Goal: Feedback & Contribution: Submit feedback/report problem

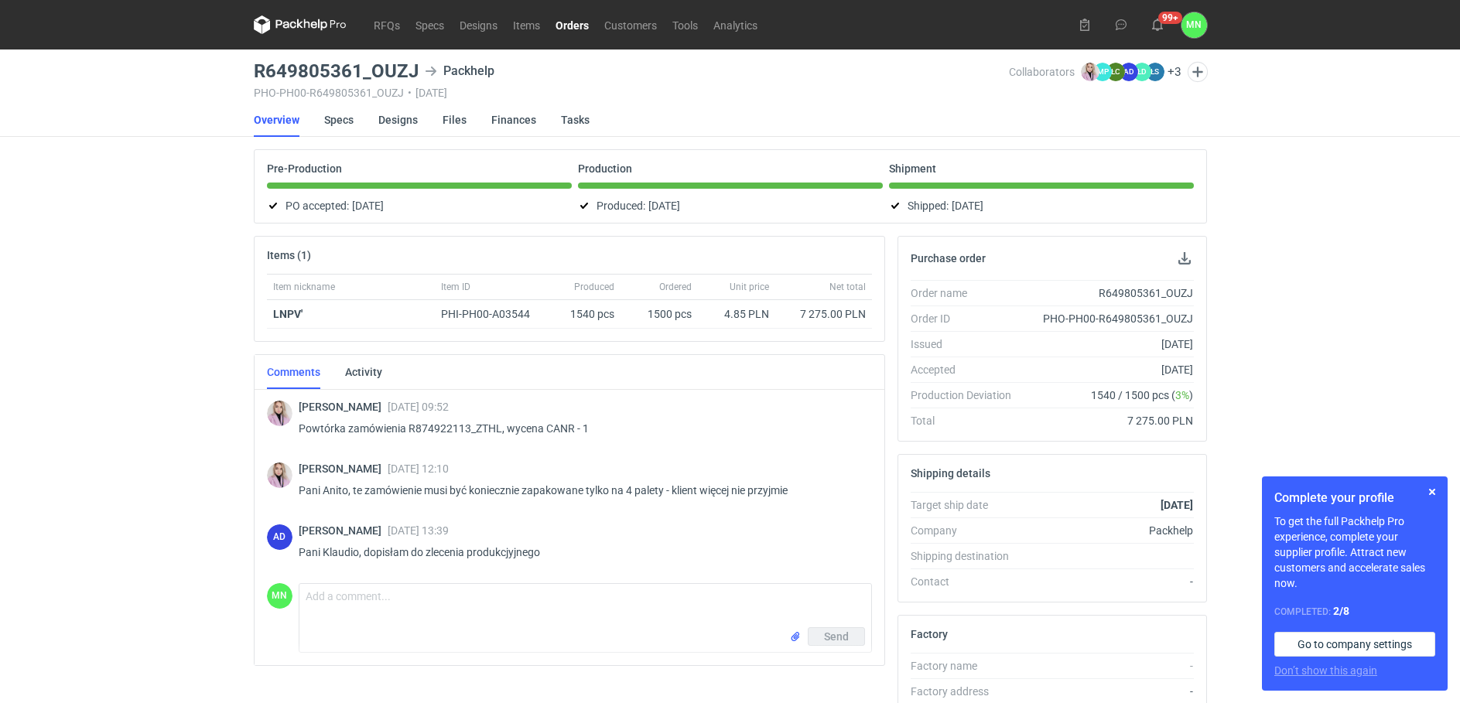
click at [569, 26] on link "Orders" at bounding box center [572, 24] width 49 height 19
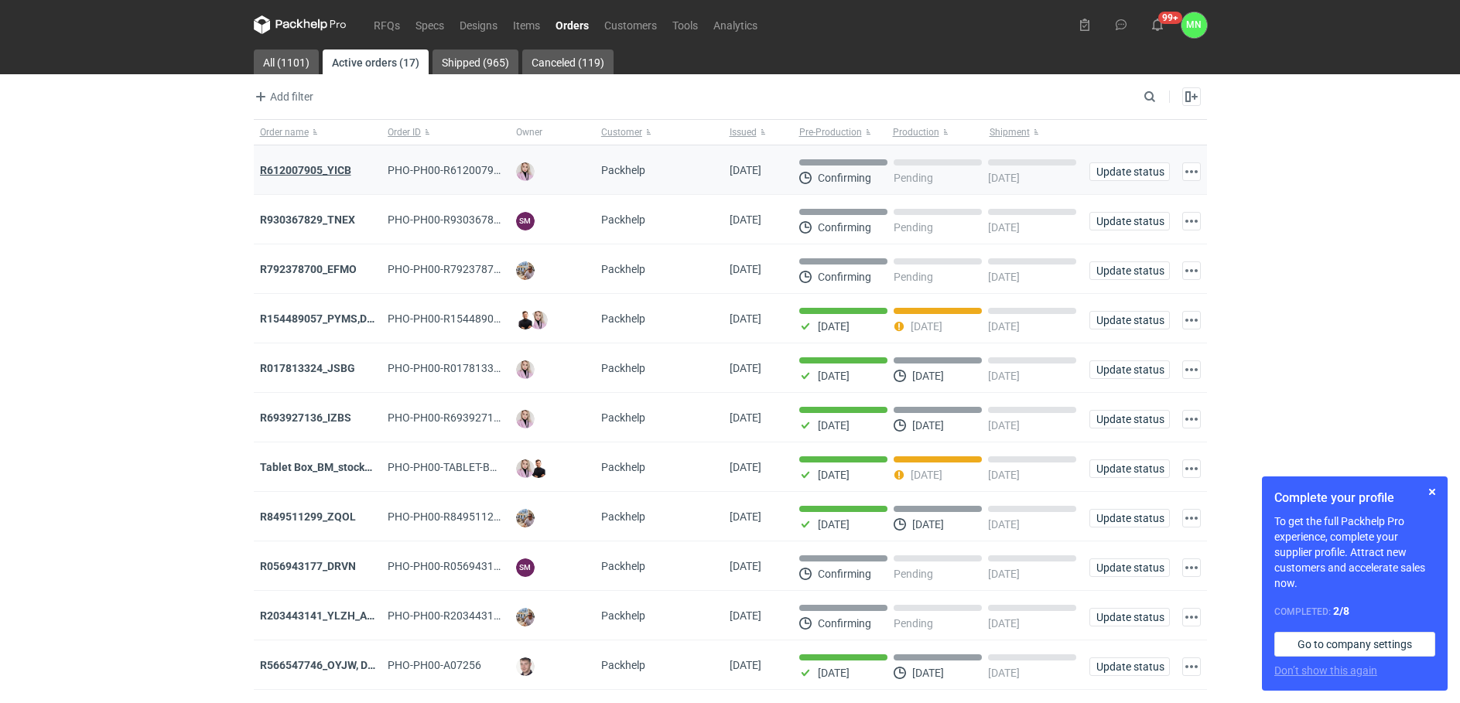
click at [274, 169] on strong "R612007905_YICB" at bounding box center [305, 170] width 91 height 12
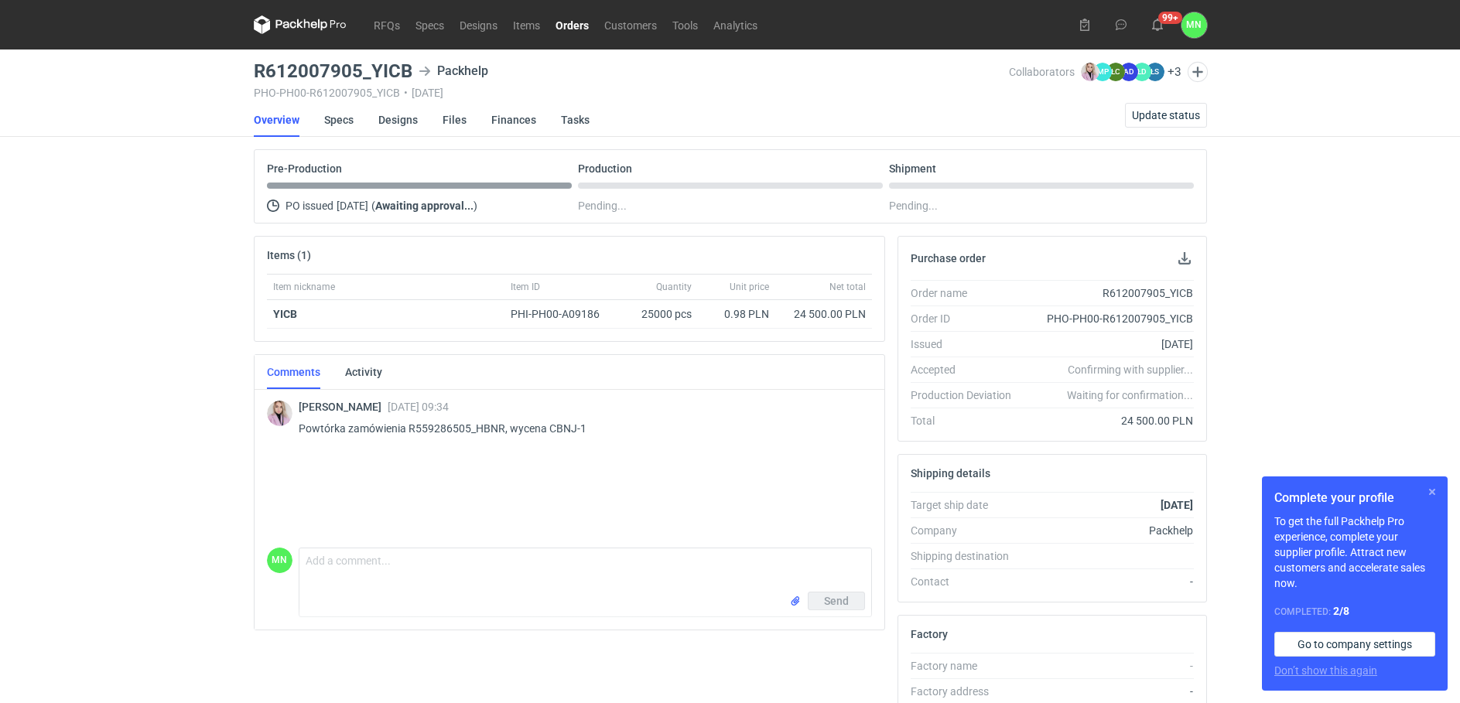
click at [1430, 490] on button "button" at bounding box center [1431, 492] width 19 height 19
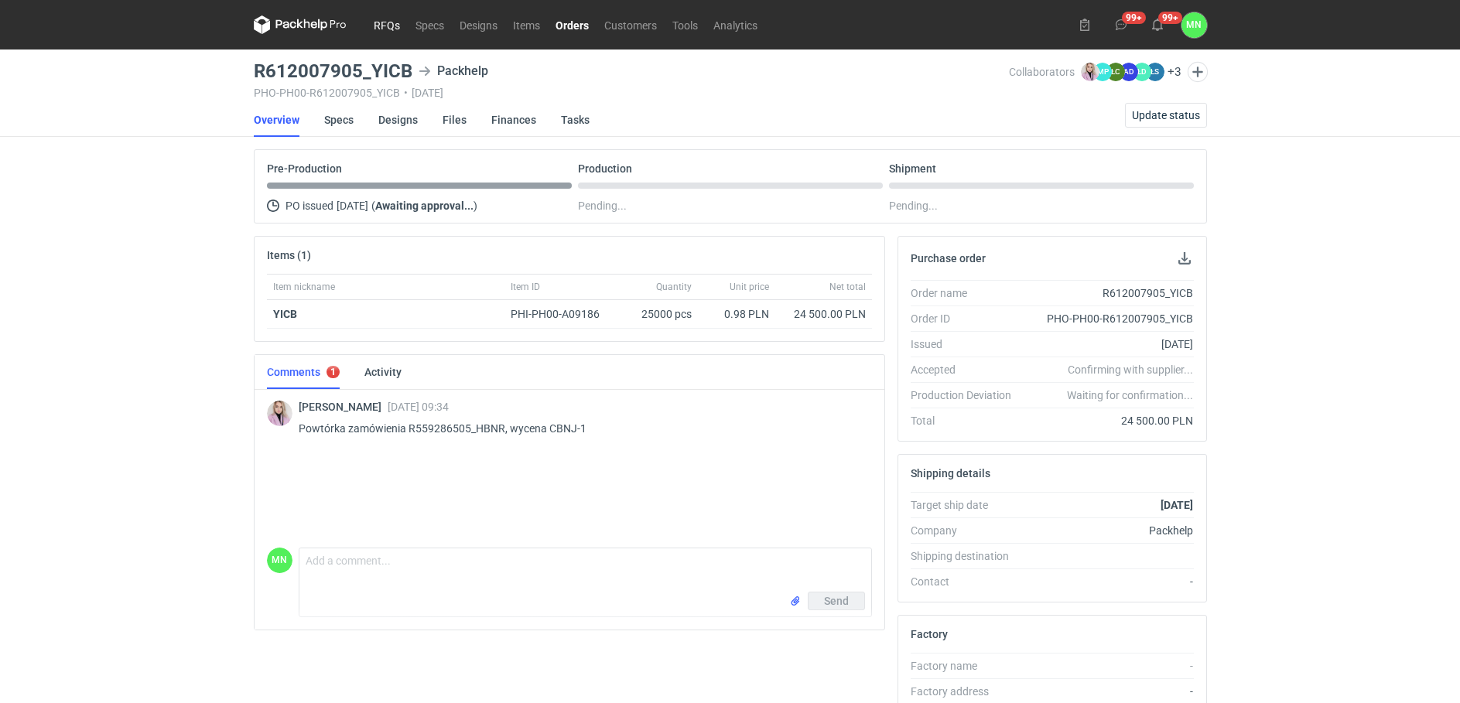
click at [373, 22] on link "RFQs" at bounding box center [387, 24] width 42 height 19
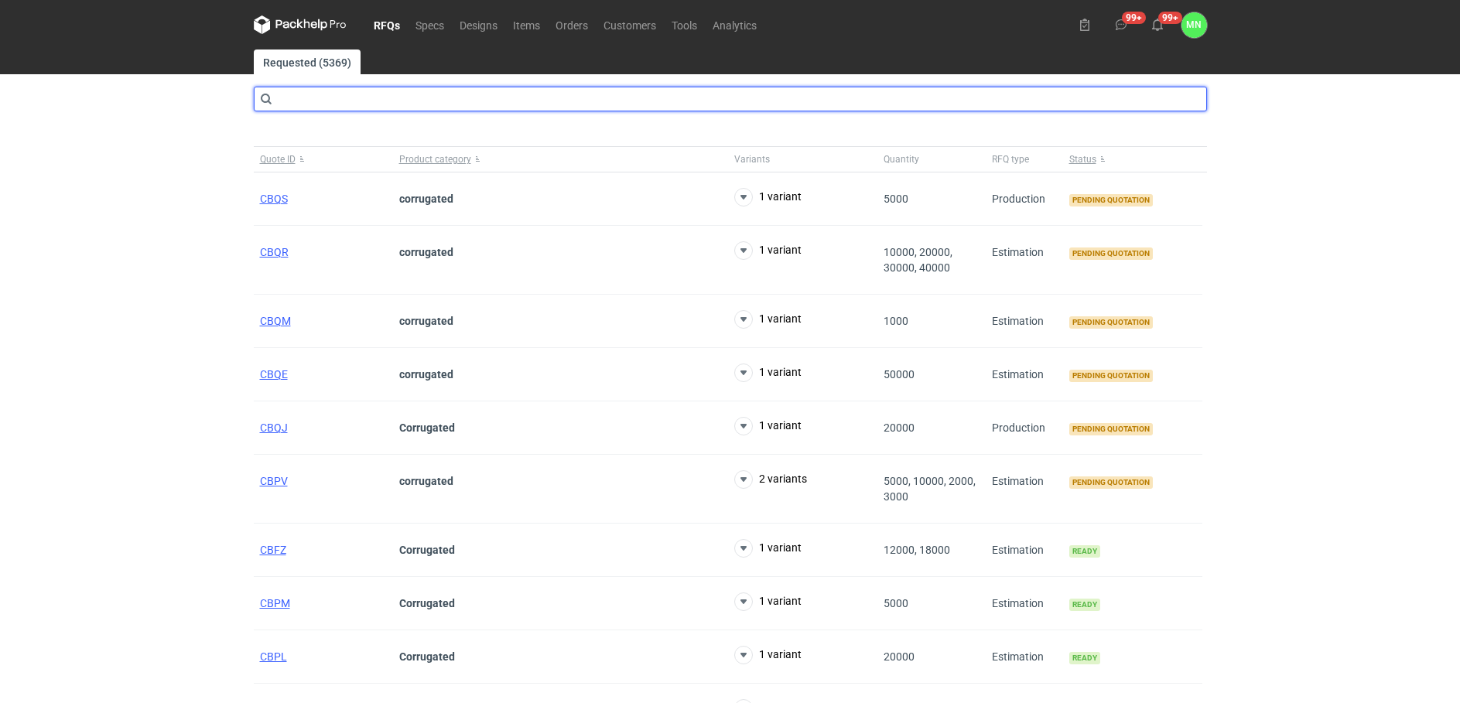
click at [376, 97] on input "text" at bounding box center [730, 99] width 953 height 25
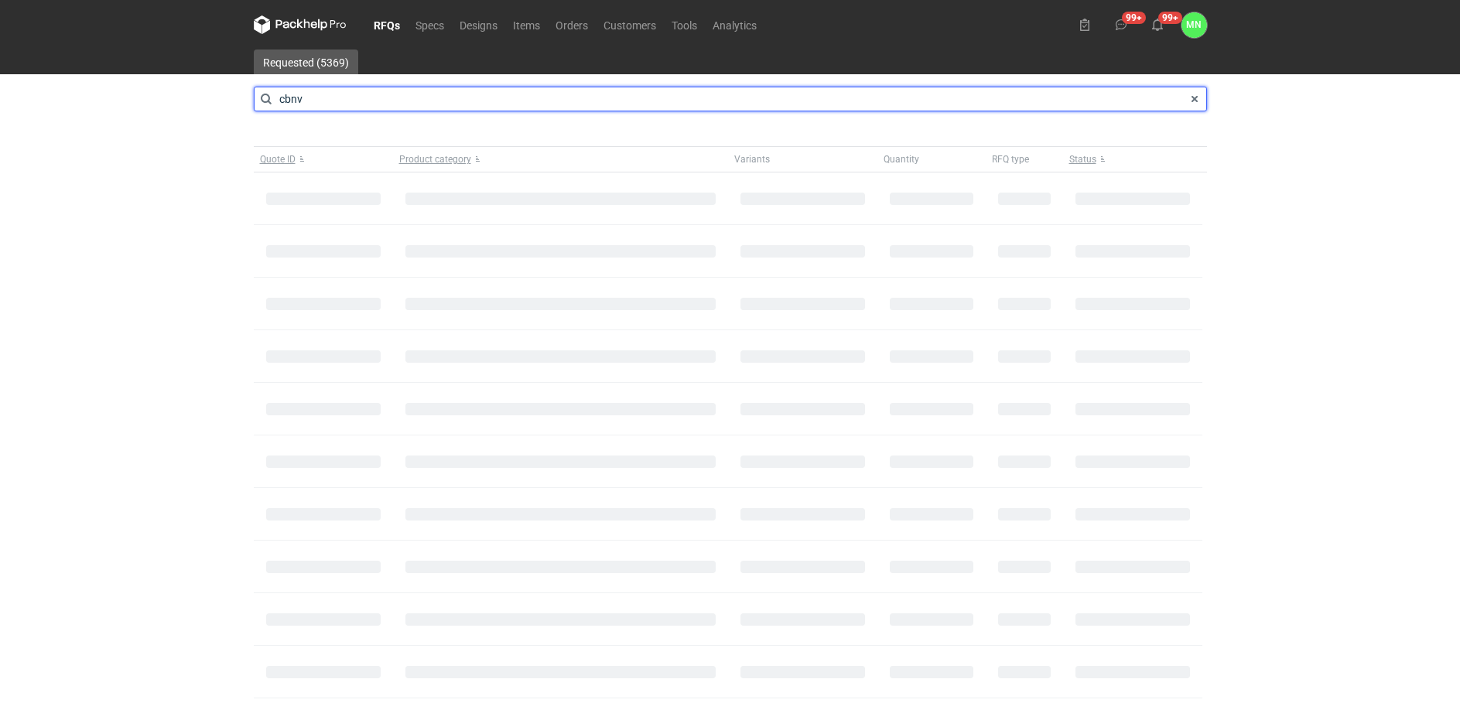
type input "cbnv"
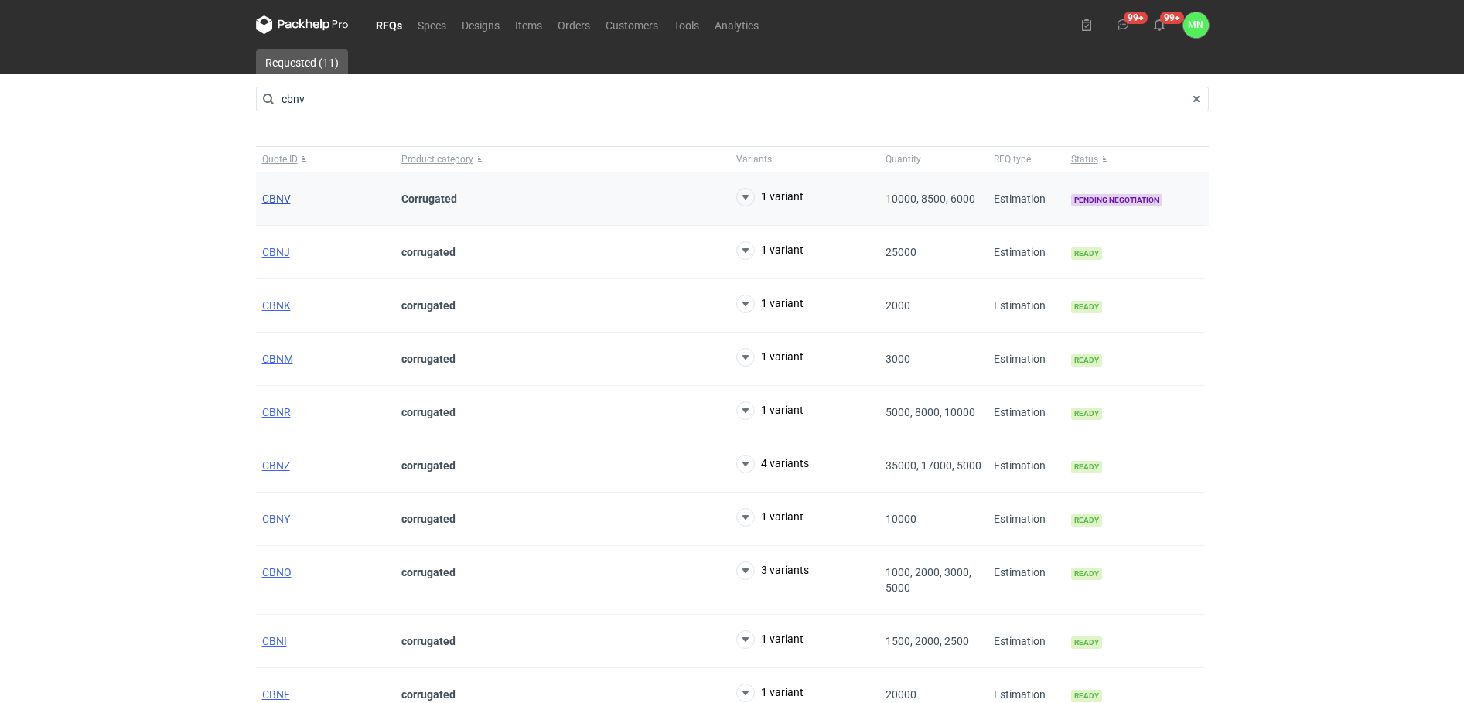
click at [275, 196] on span "CBNV" at bounding box center [276, 199] width 29 height 12
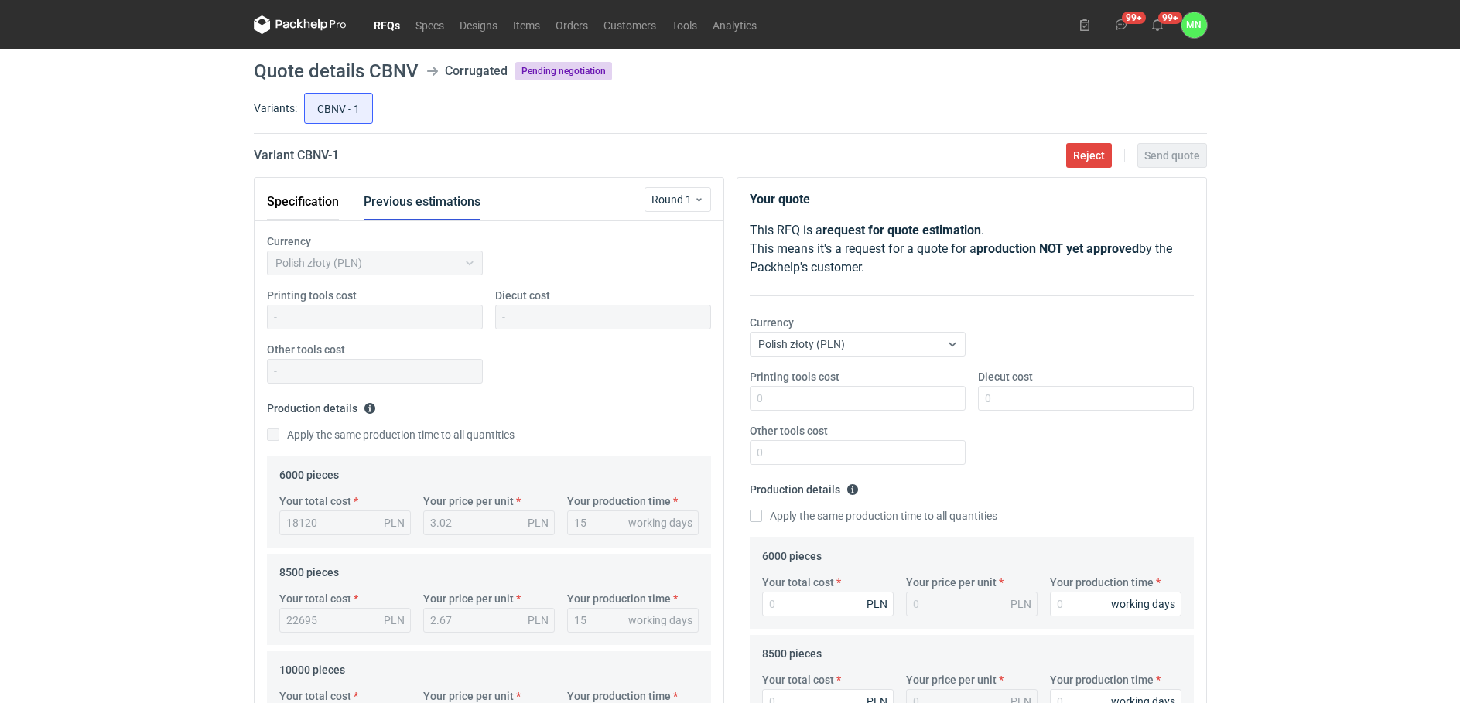
click at [322, 202] on button "Specification" at bounding box center [303, 201] width 72 height 37
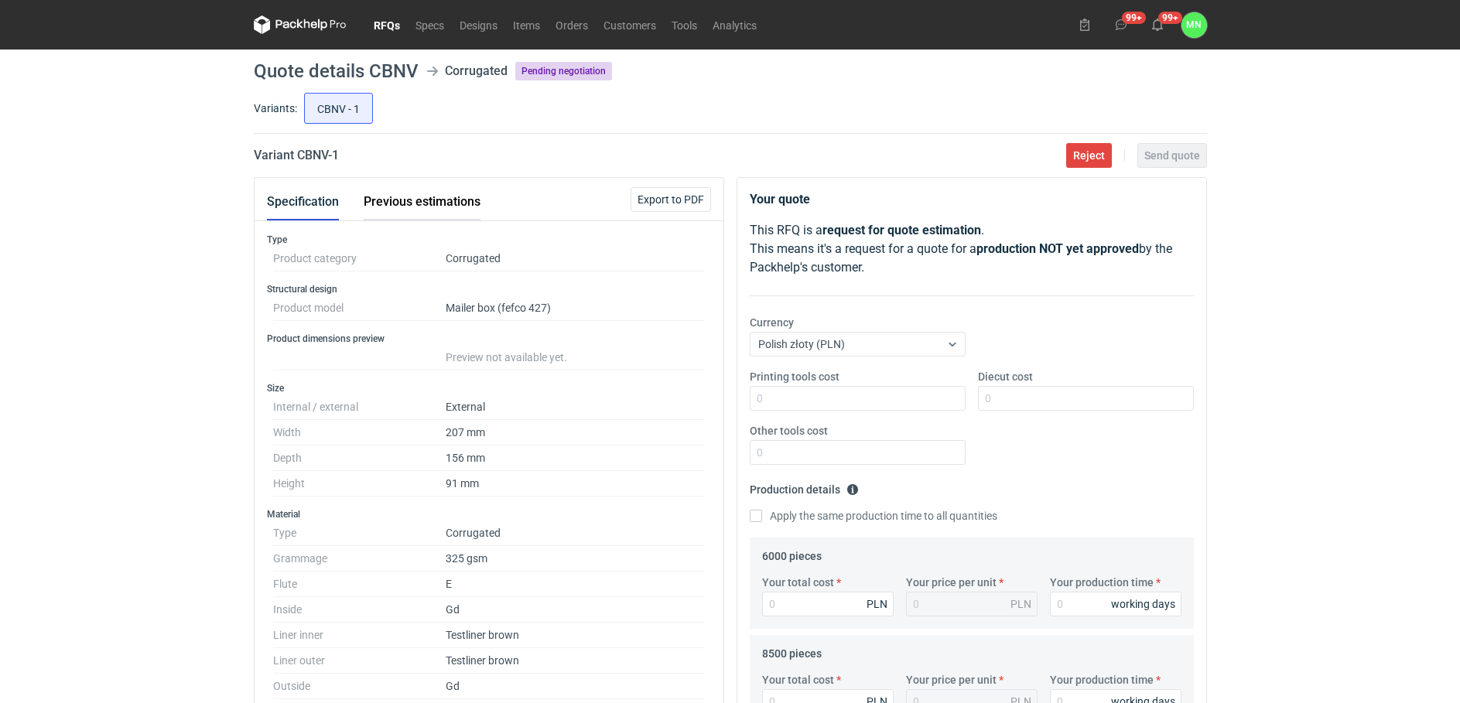
click at [426, 197] on button "Previous estimations" at bounding box center [422, 201] width 117 height 37
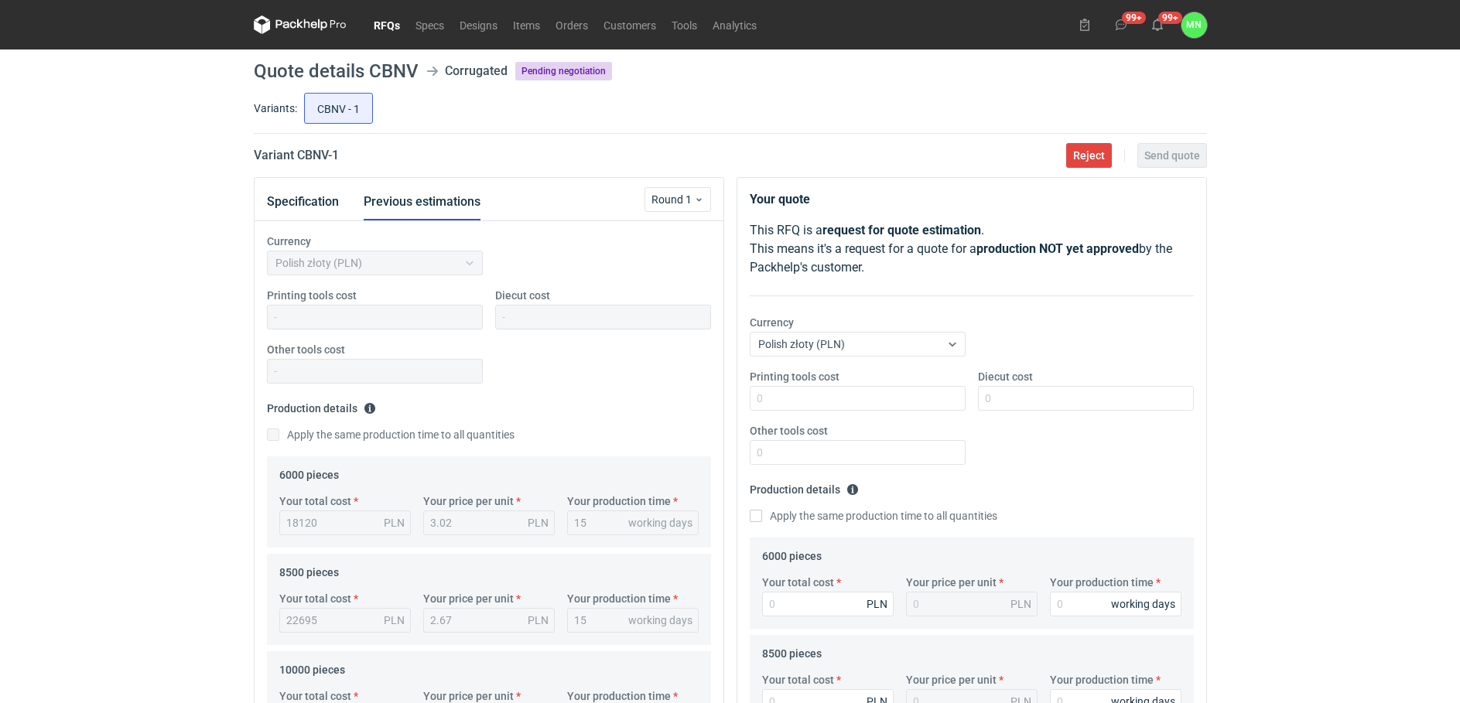
click at [304, 149] on h2 "Variant CBNV - 1" at bounding box center [296, 155] width 85 height 19
copy h2 "CBNV"
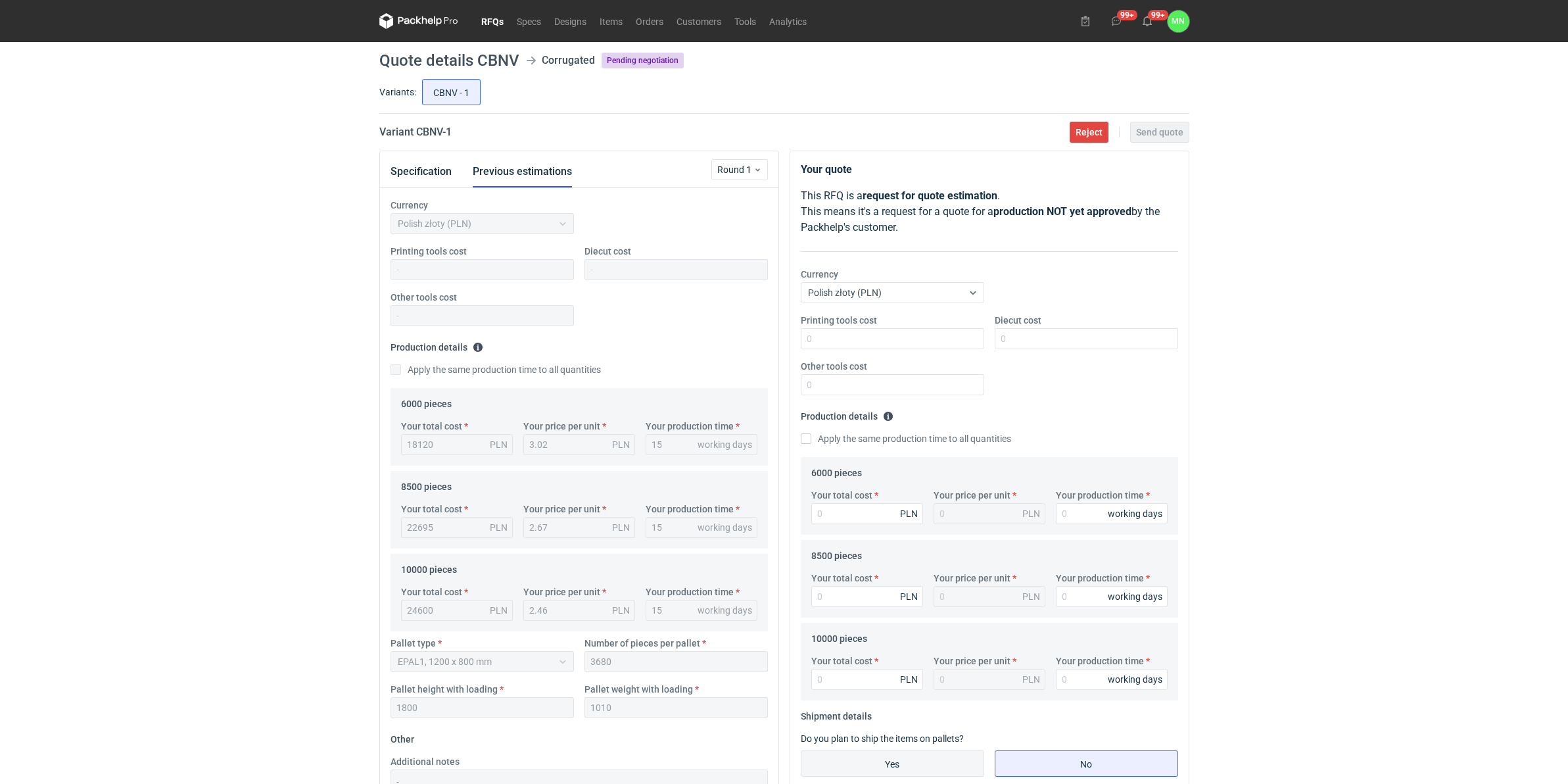
drag, startPoint x: 868, startPoint y: 502, endPoint x: 919, endPoint y: 770, distance: 272.8
click at [875, 524] on div "Your total cost PLN" at bounding box center [867, 507] width 122 height 36
click at [820, 512] on input "Your total cost" at bounding box center [866, 514] width 111 height 21
type input "17460"
type input "2.91"
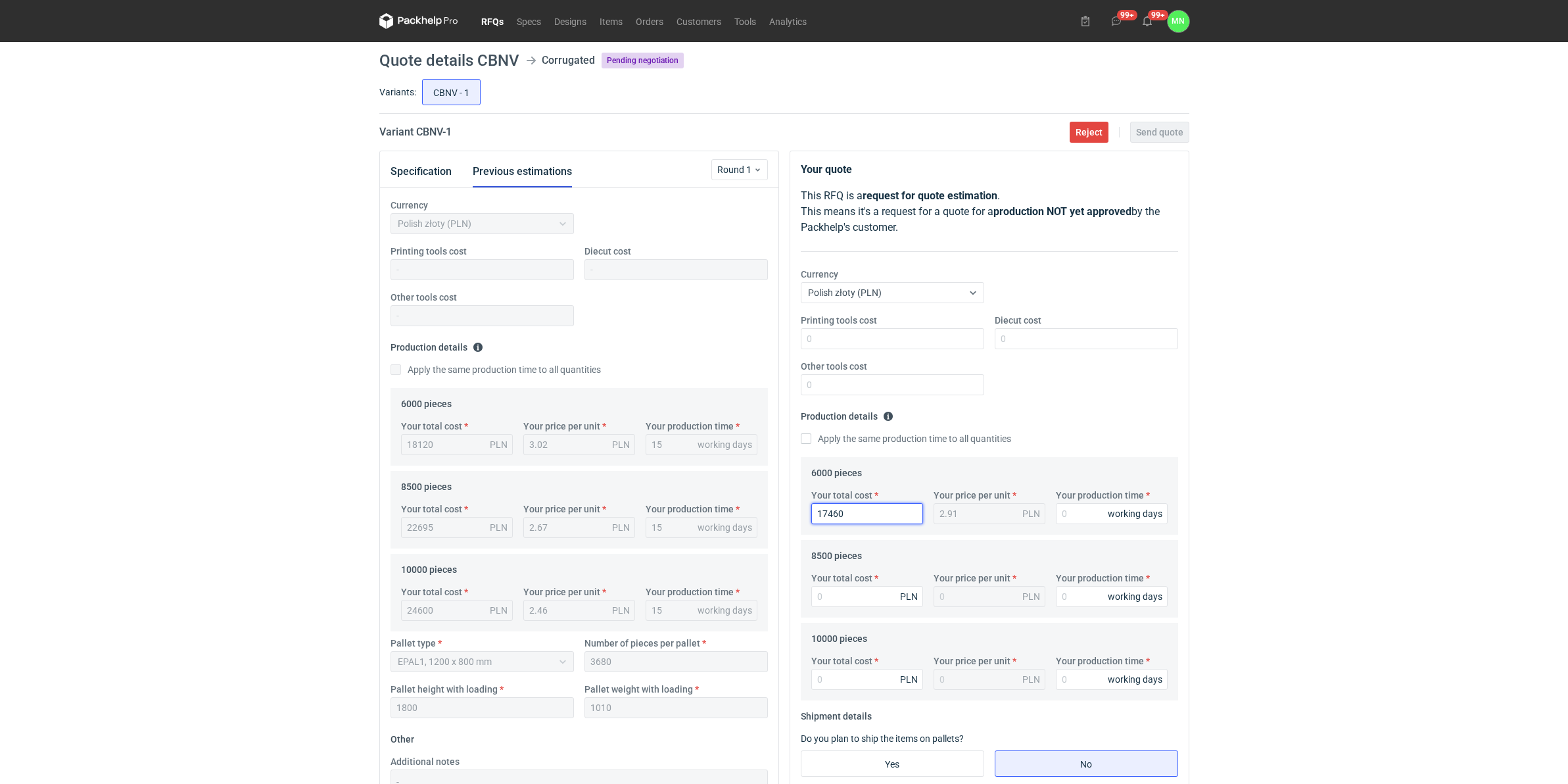
type input "17460"
click at [865, 594] on input "Your total cost" at bounding box center [866, 596] width 111 height 21
type input "21760"
type input "2.56"
type input "21760"
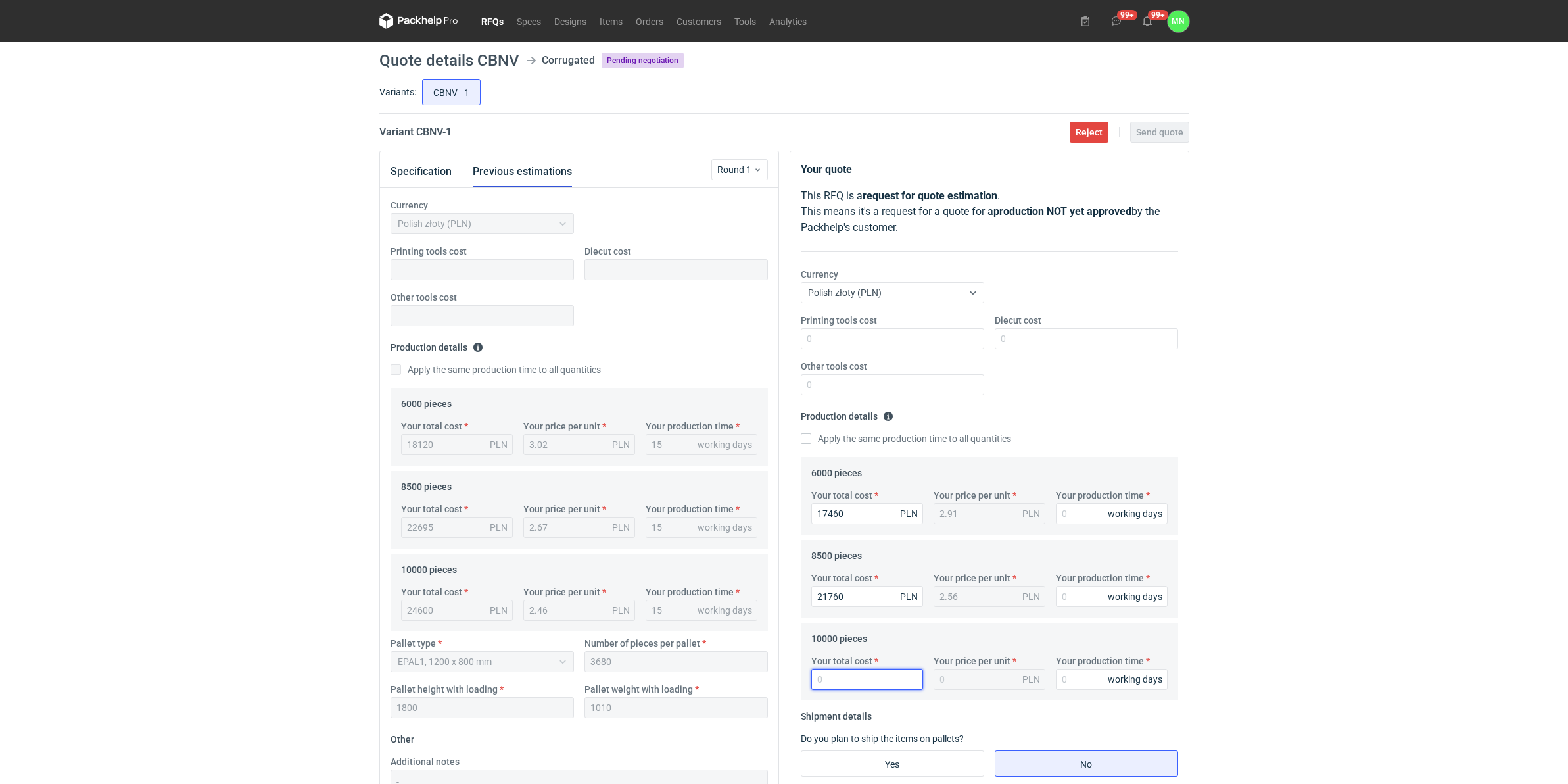
click at [826, 597] on input "Your total cost" at bounding box center [866, 679] width 111 height 21
type input "24400"
type input "2.44"
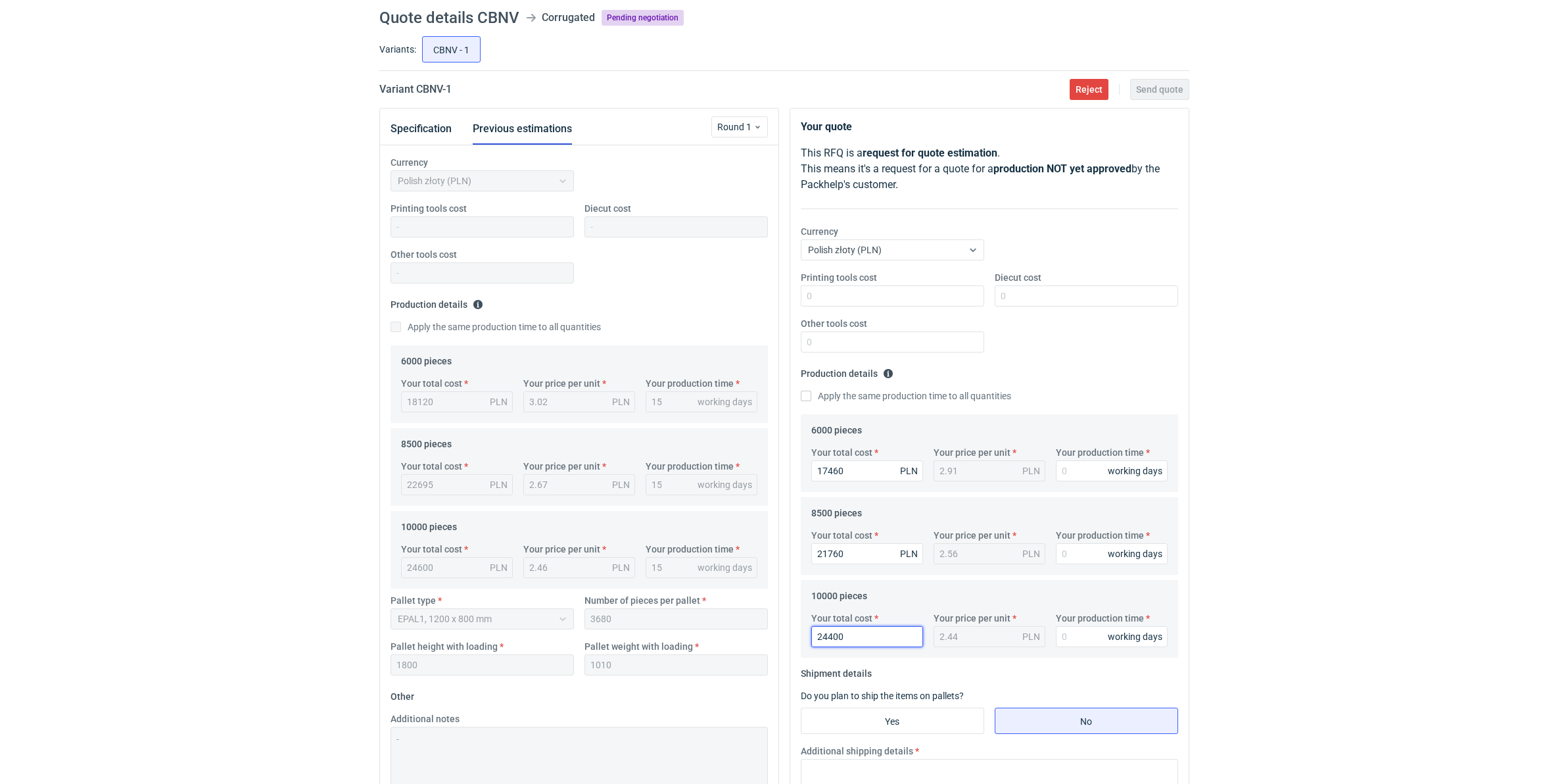
scroll to position [247, 0]
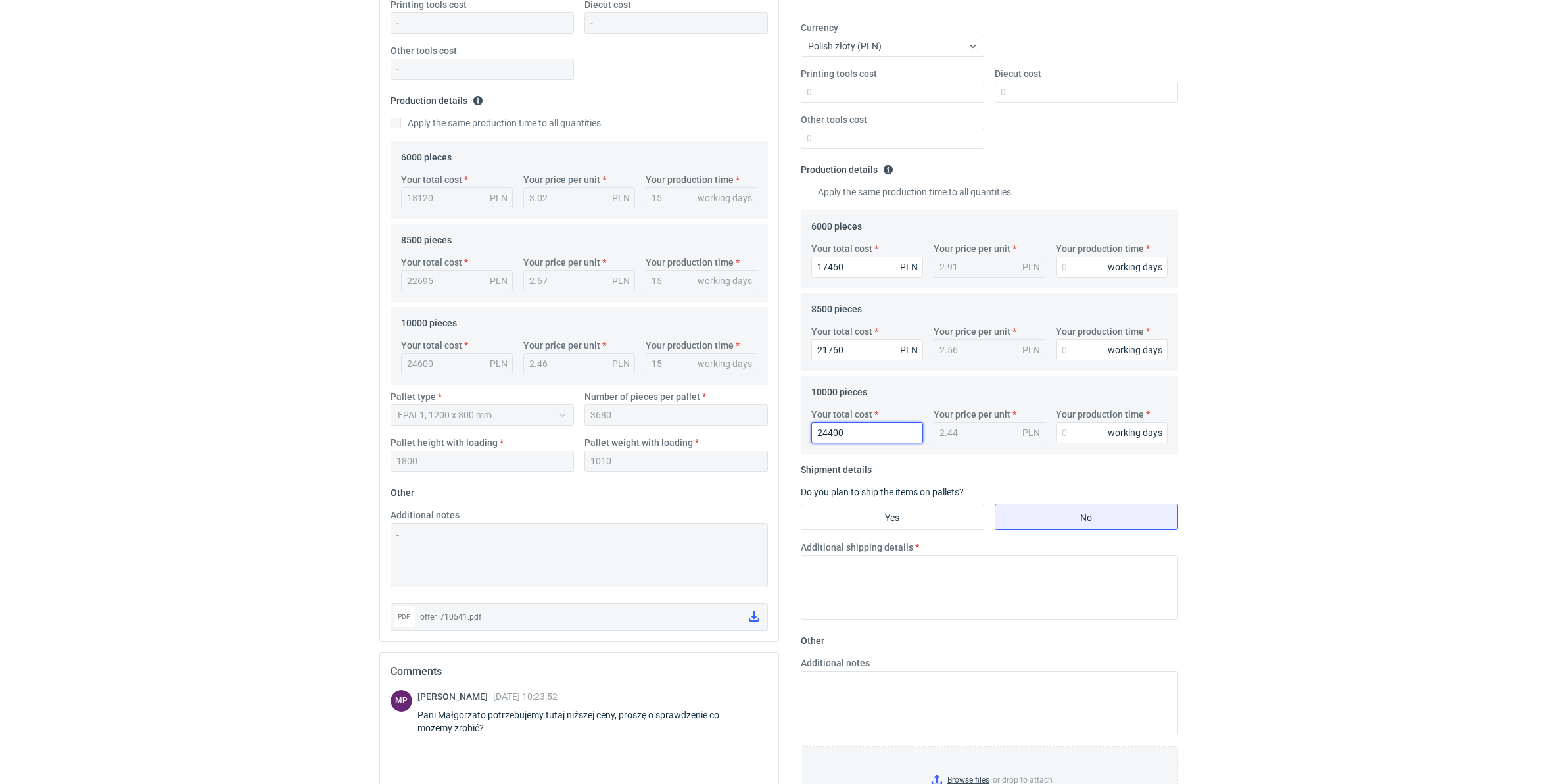
type input "24400"
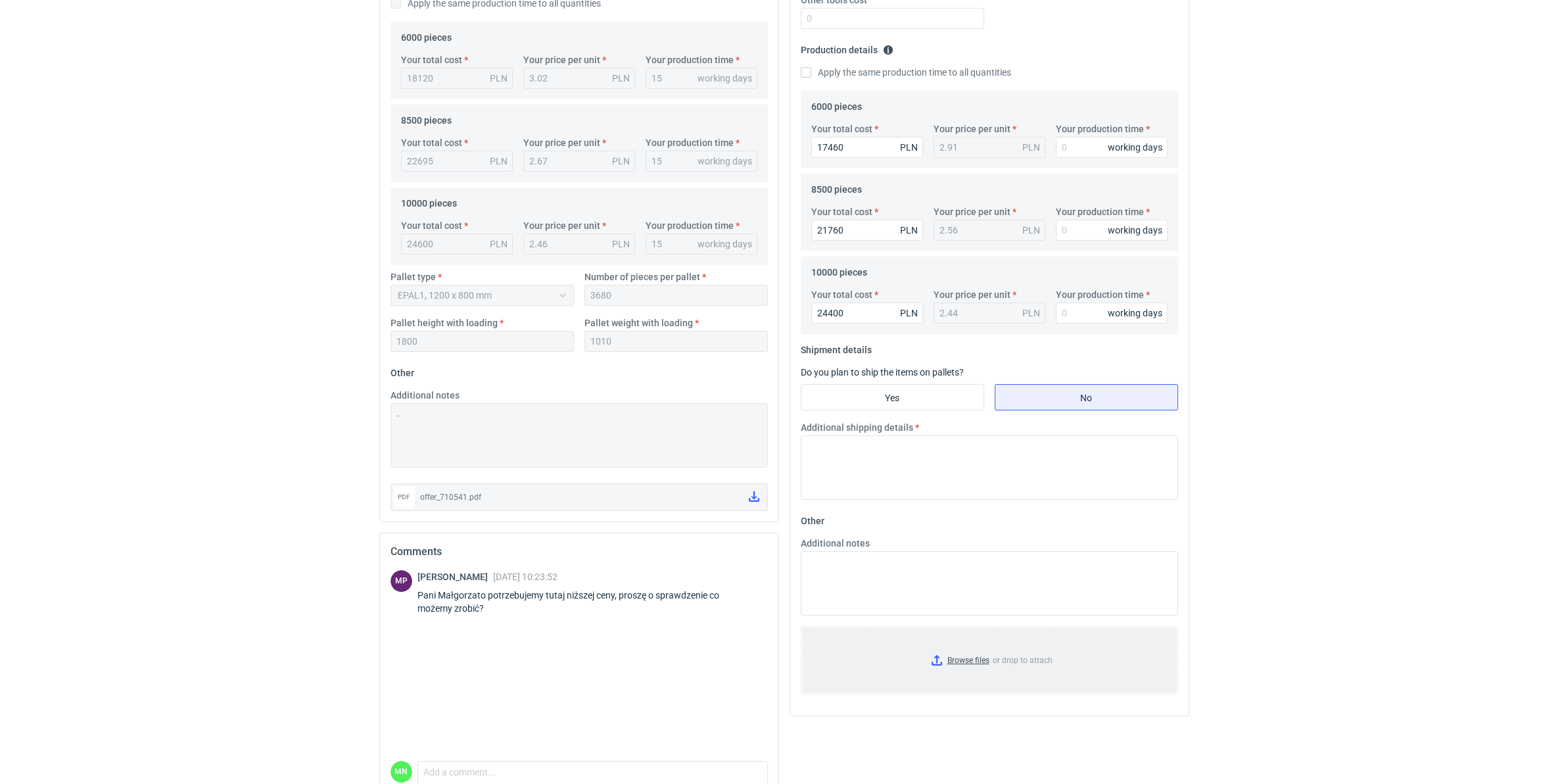
scroll to position [431, 0]
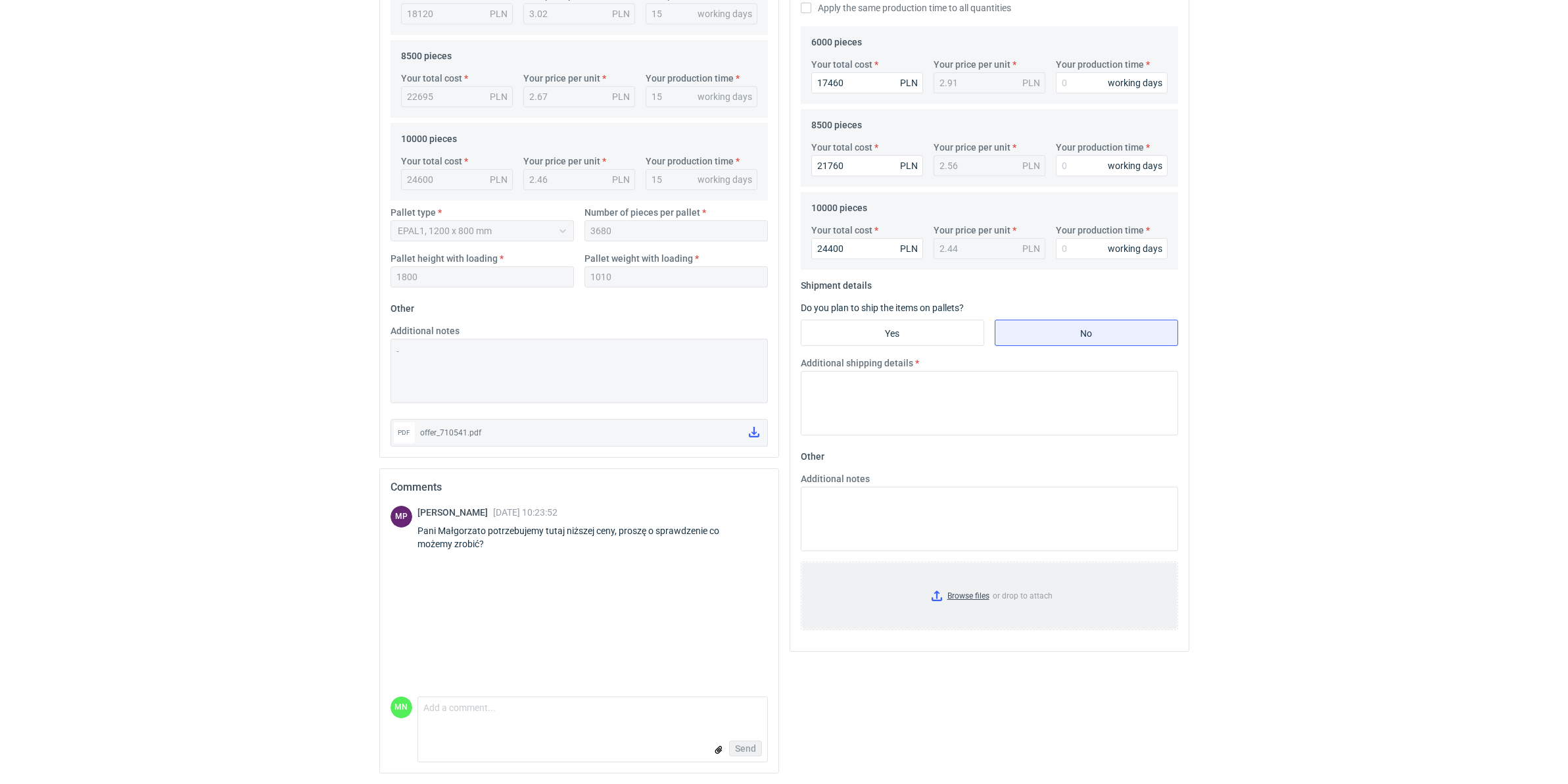
click at [976, 597] on input "Browse files or drop to attach" at bounding box center [989, 595] width 375 height 65
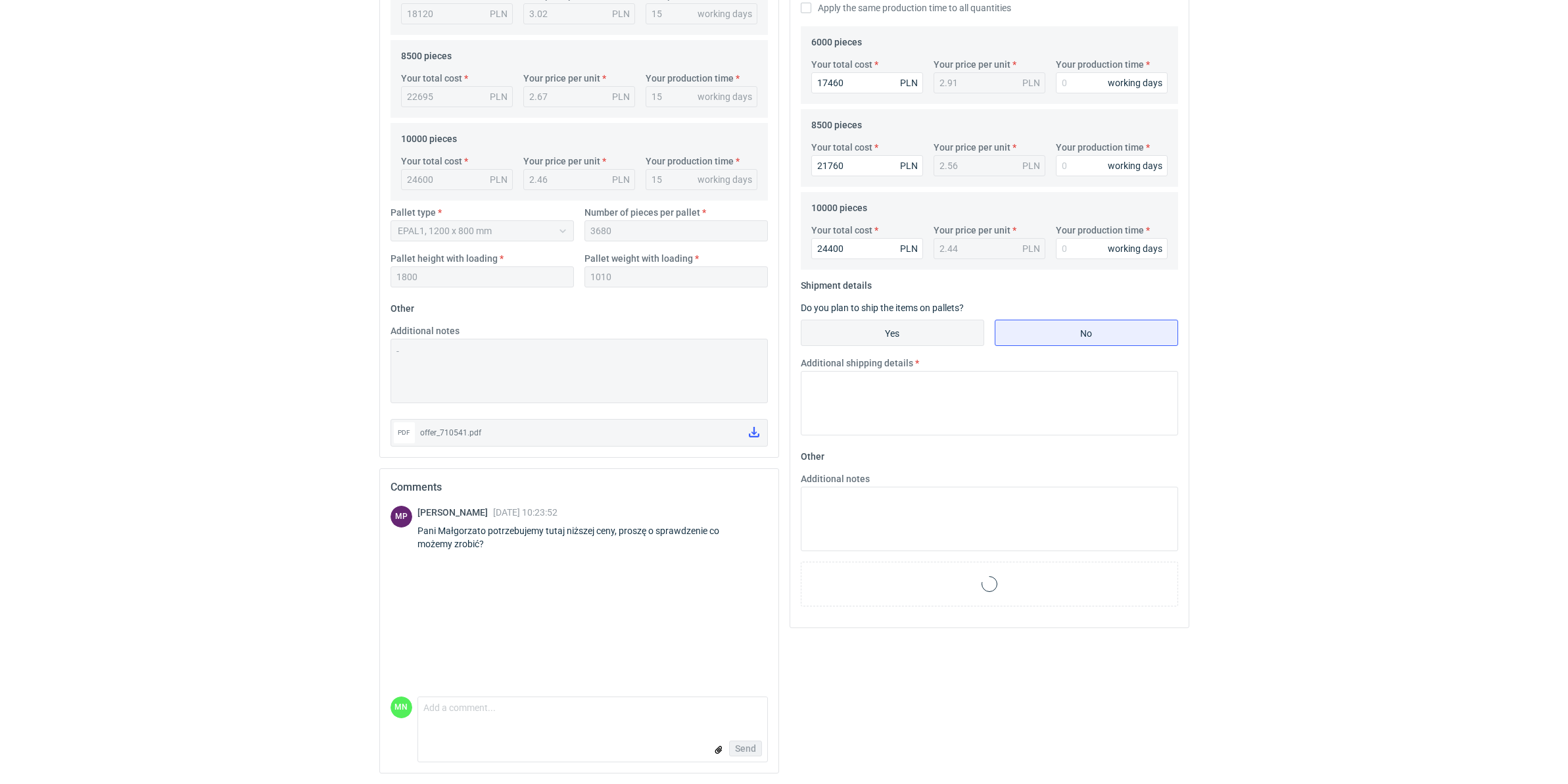
click at [889, 330] on input "Yes" at bounding box center [892, 332] width 182 height 25
radio input "true"
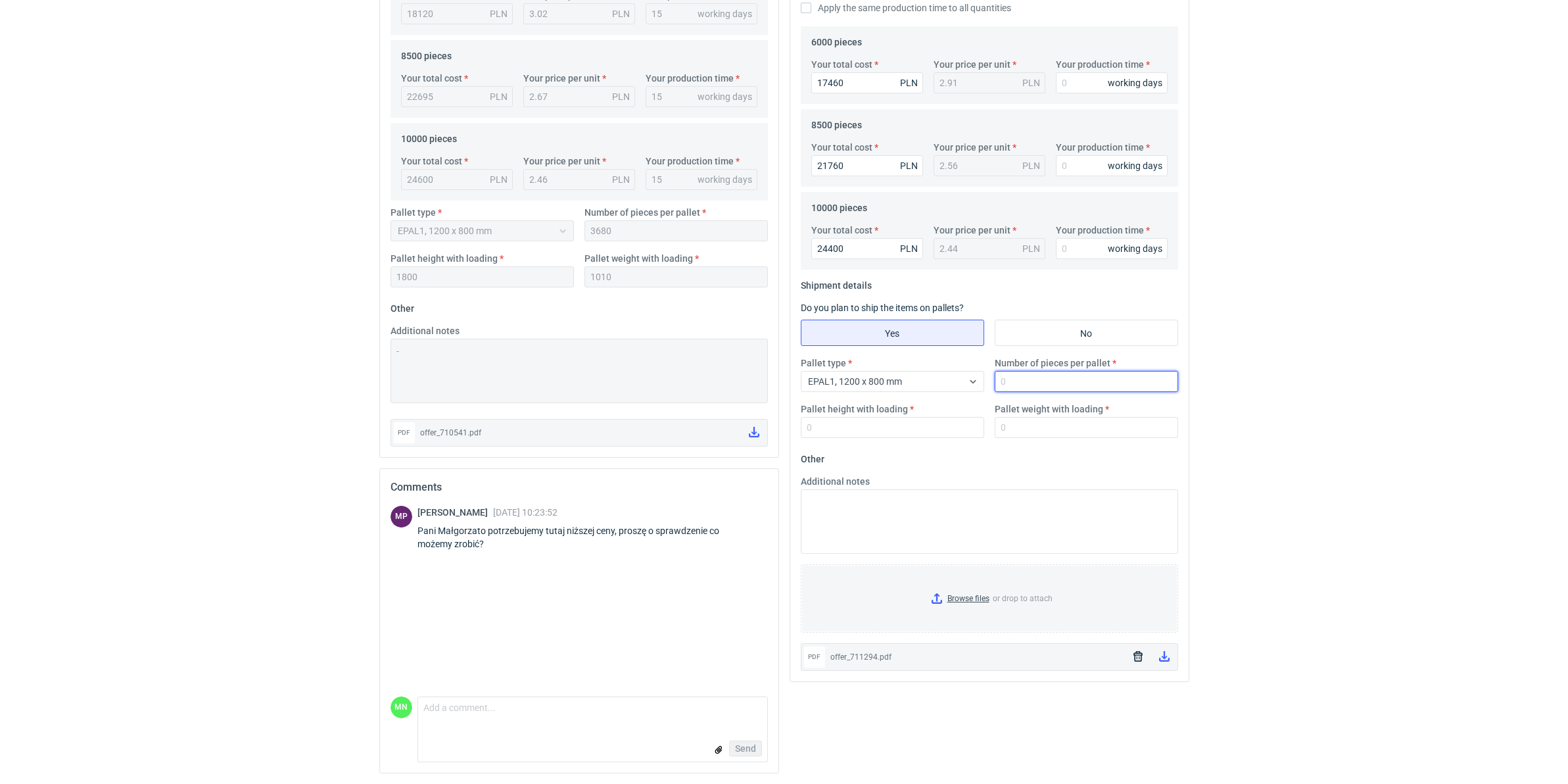
click at [1021, 379] on input "Number of pieces per pallet" at bounding box center [1086, 381] width 184 height 21
type input "3680"
type input "1800"
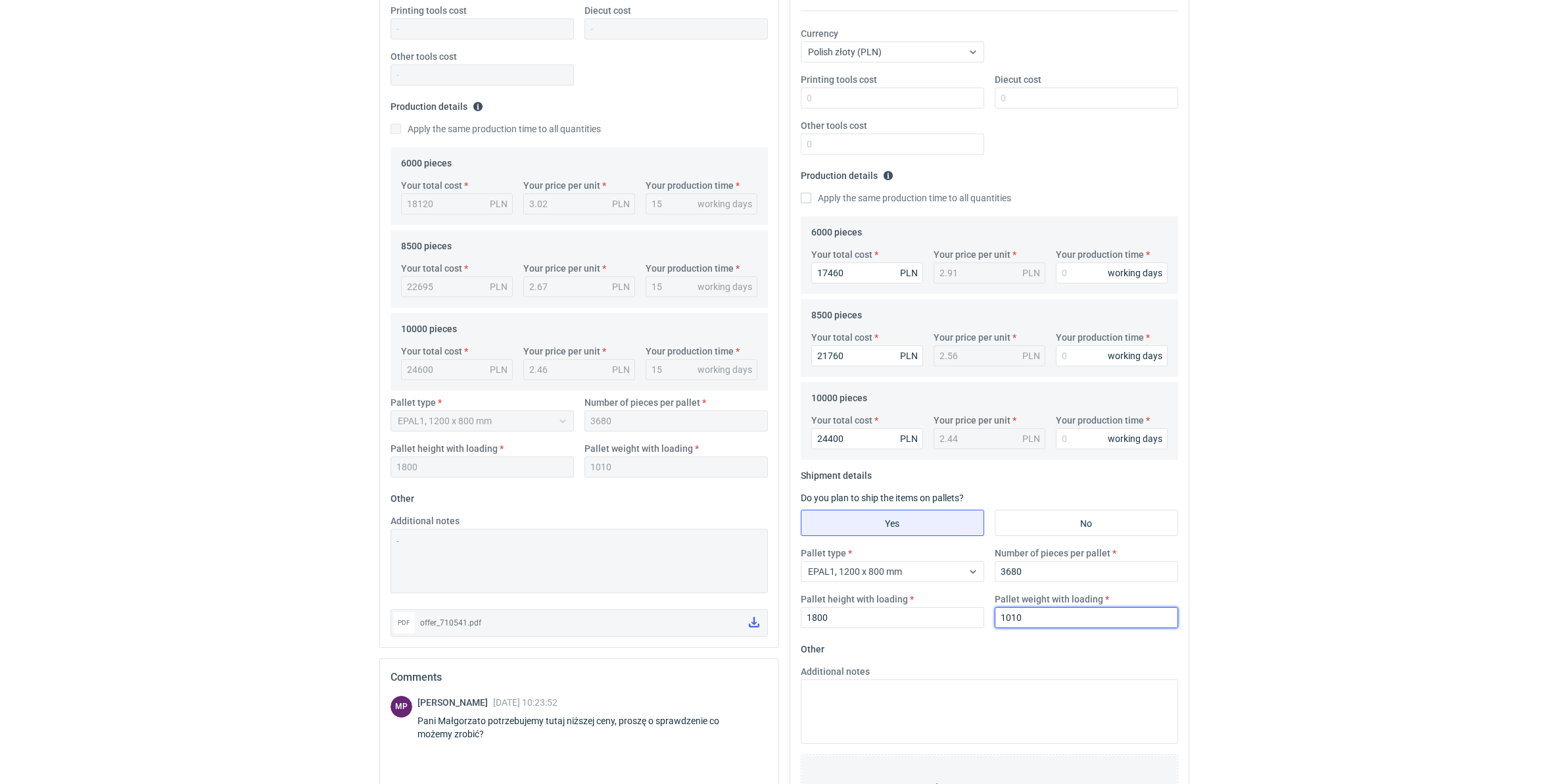
scroll to position [103, 0]
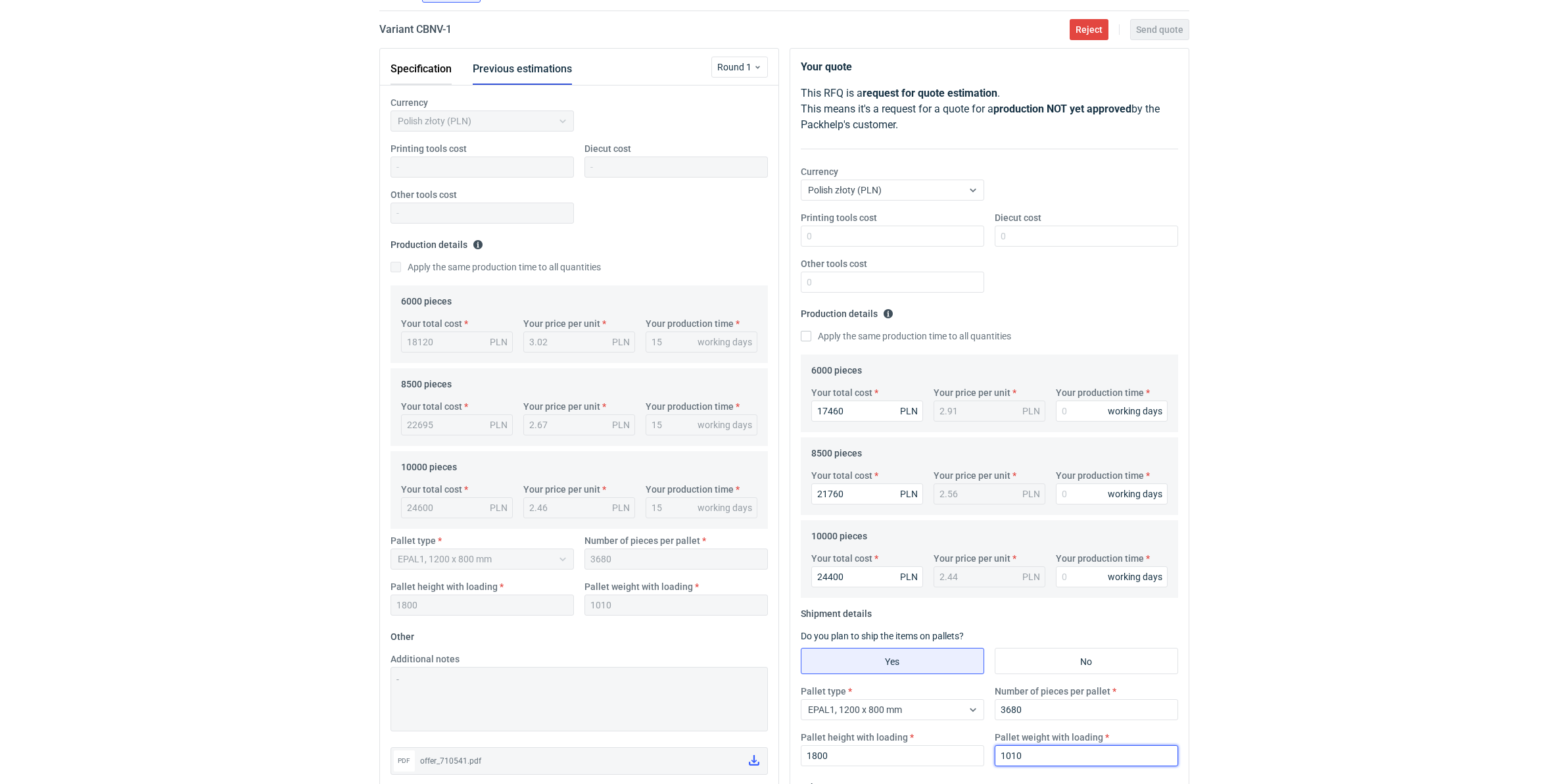
type input "1010"
click at [432, 71] on button "Specification" at bounding box center [421, 69] width 61 height 31
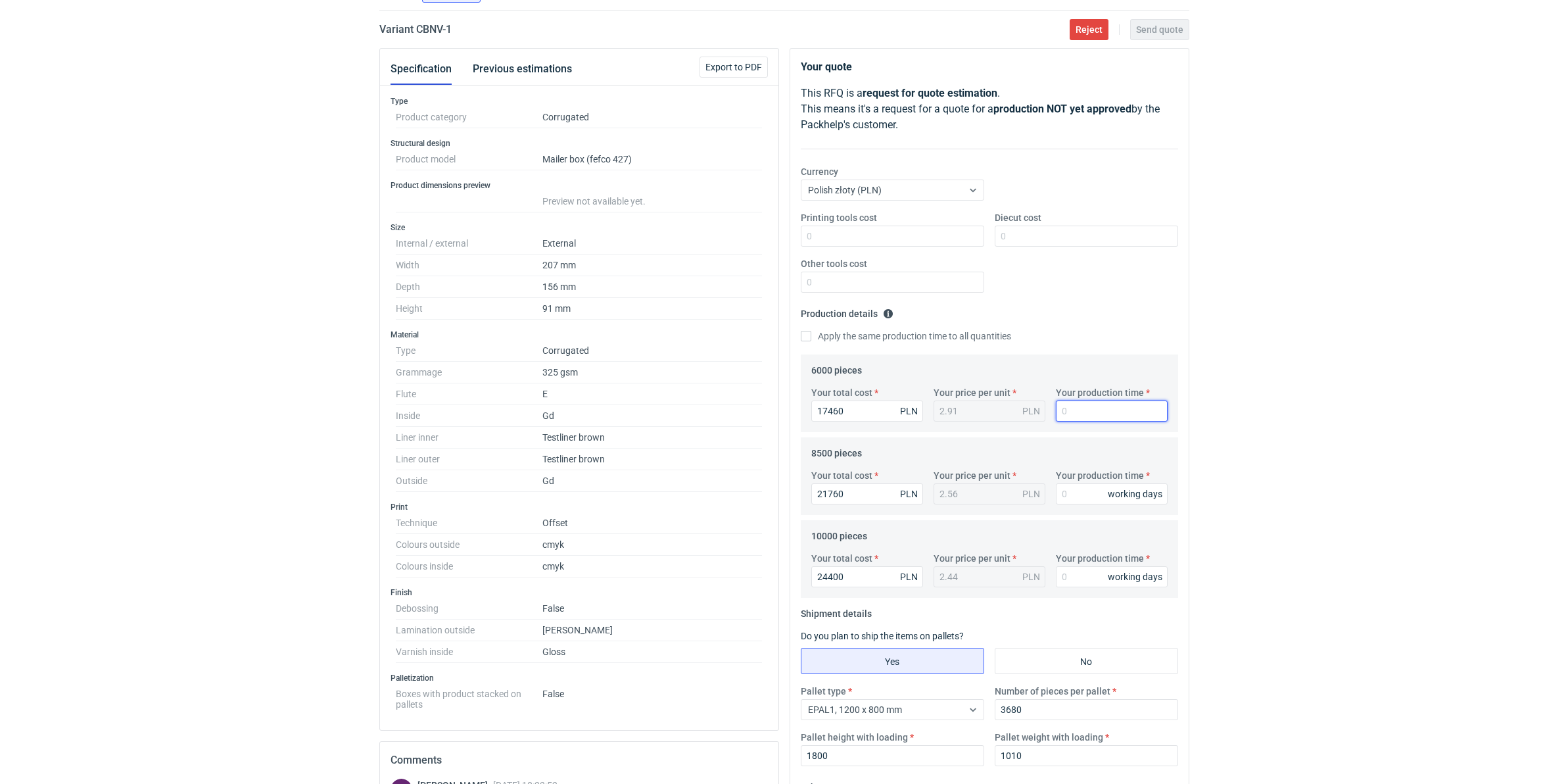
click at [1098, 412] on input "Your production time" at bounding box center [1111, 411] width 111 height 21
type input "12"
type input "21760"
type input "2.56"
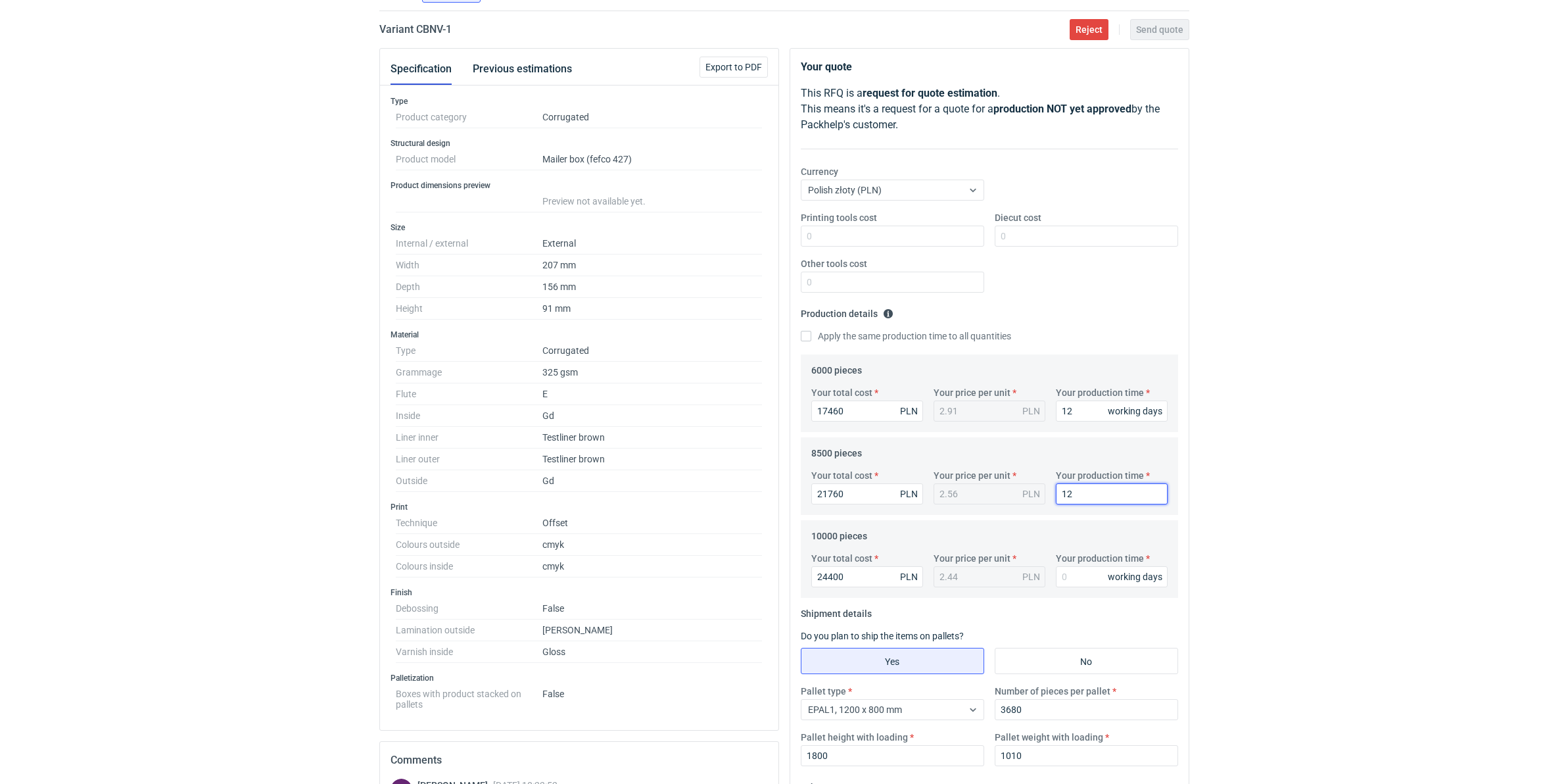
type input "12"
click at [524, 73] on button "Previous estimations" at bounding box center [522, 69] width 99 height 31
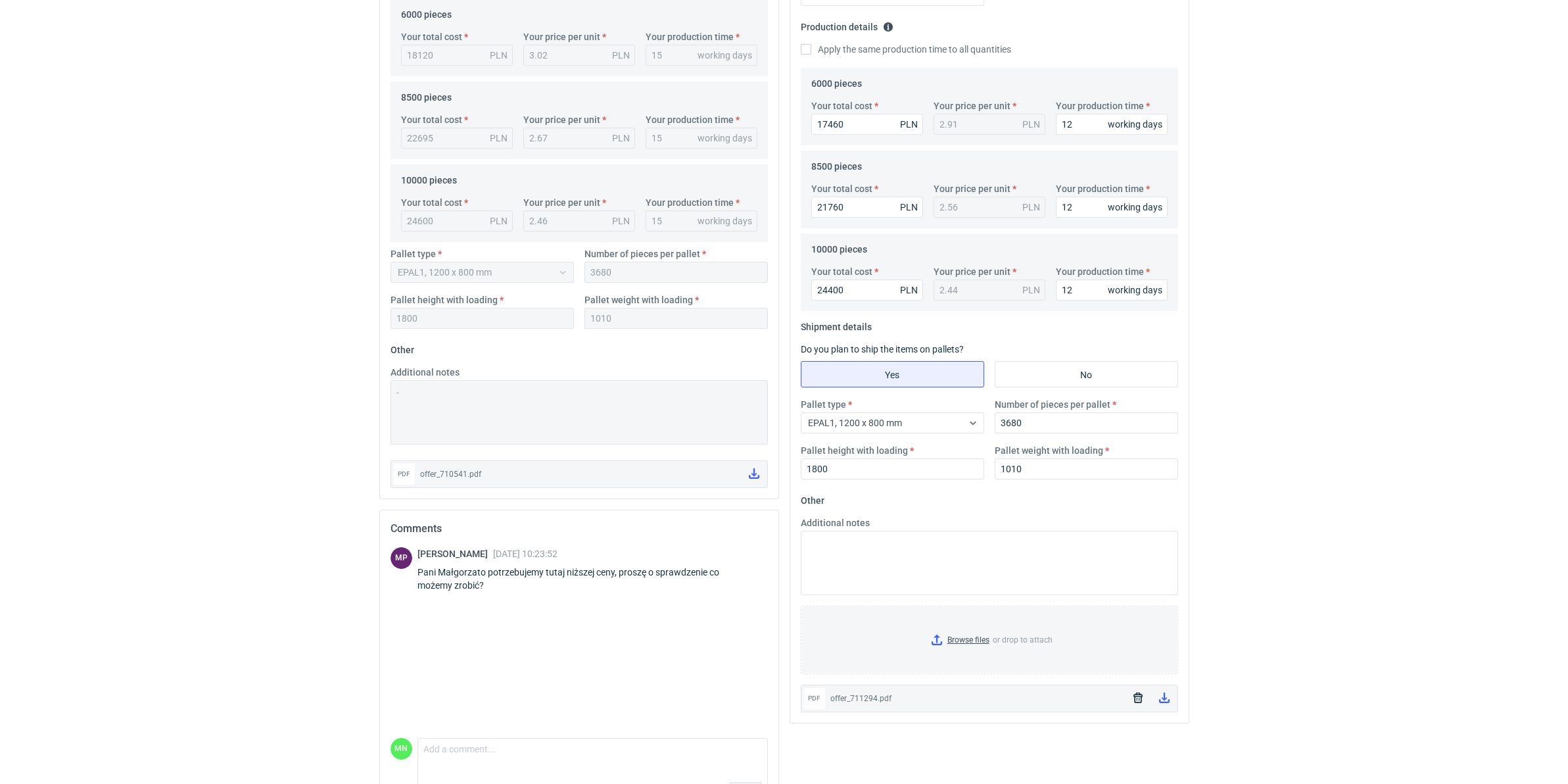
scroll to position [431, 0]
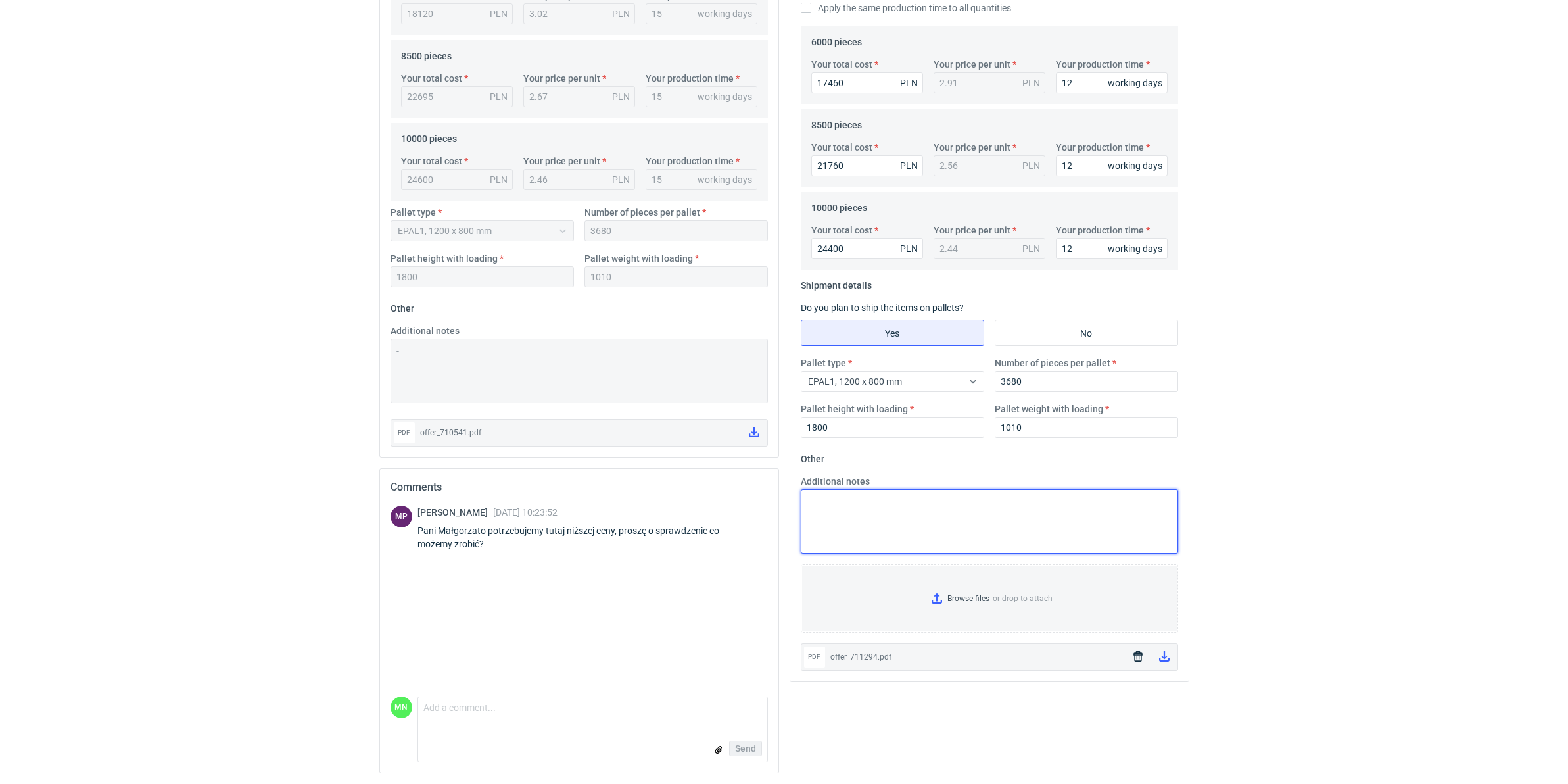
click at [941, 504] on textarea "Additional notes" at bounding box center [989, 521] width 377 height 65
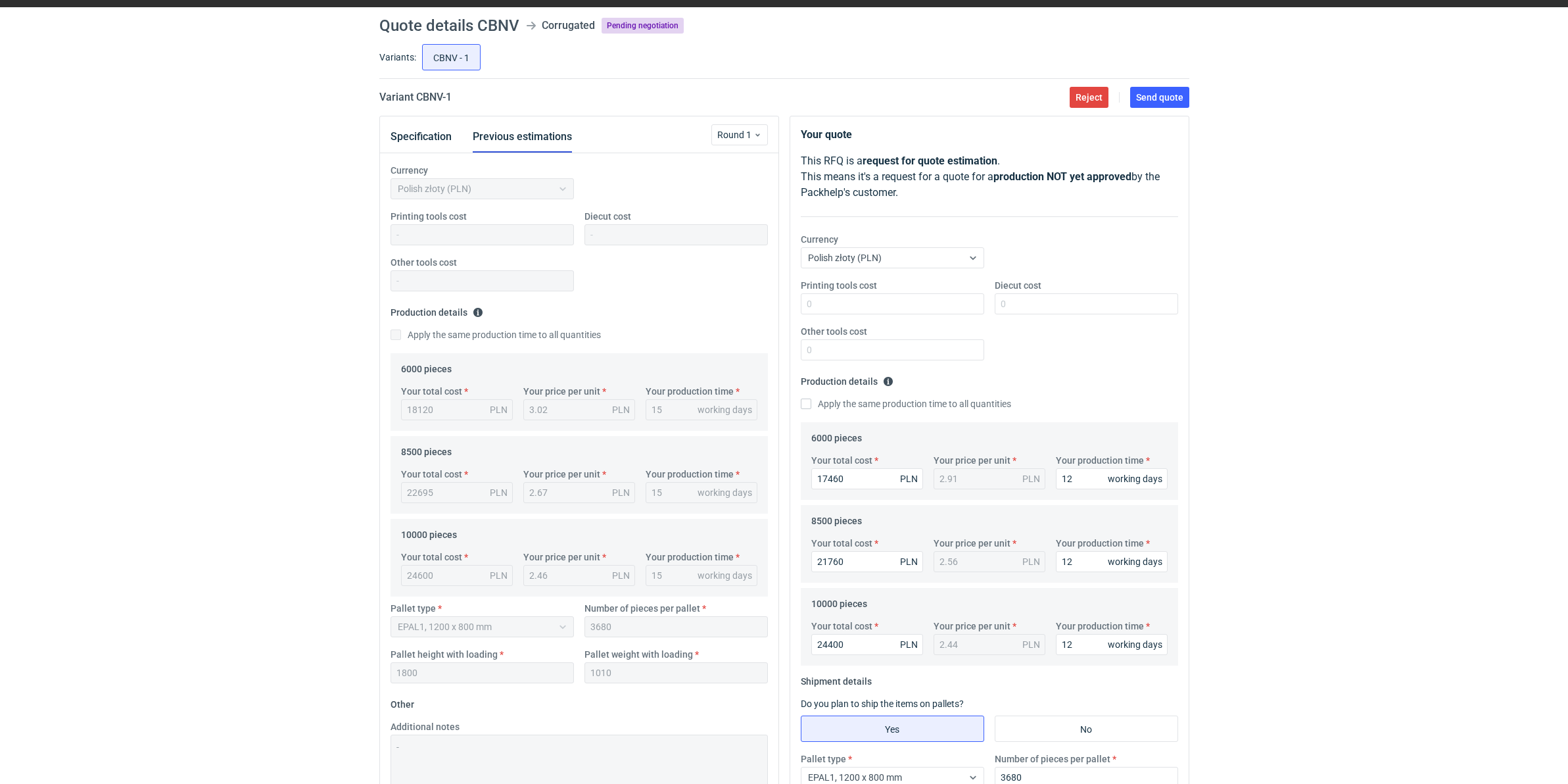
scroll to position [20, 0]
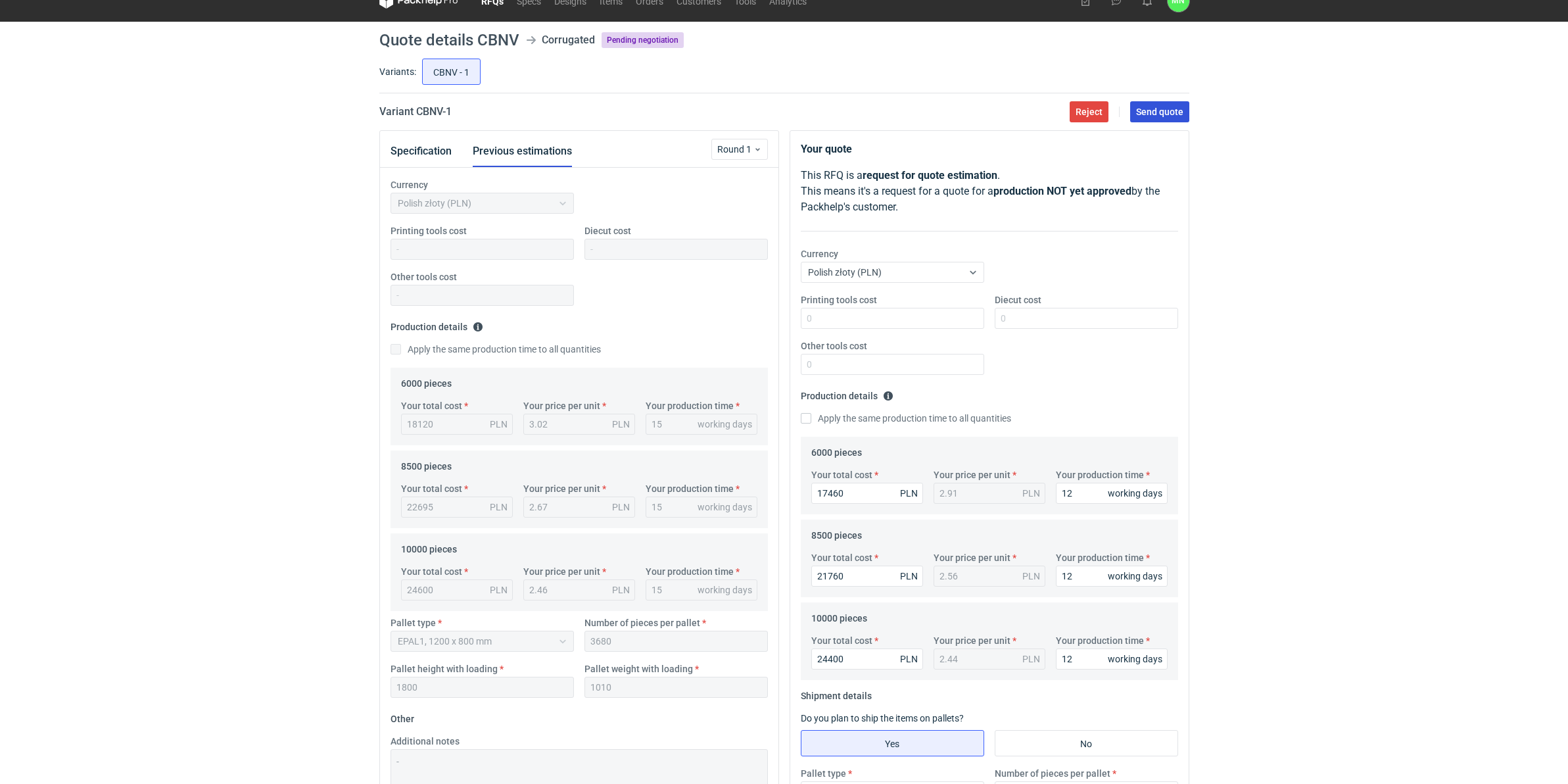
type textarea "gramatura 295g"
click at [1151, 109] on span "Send quote" at bounding box center [1160, 111] width 48 height 9
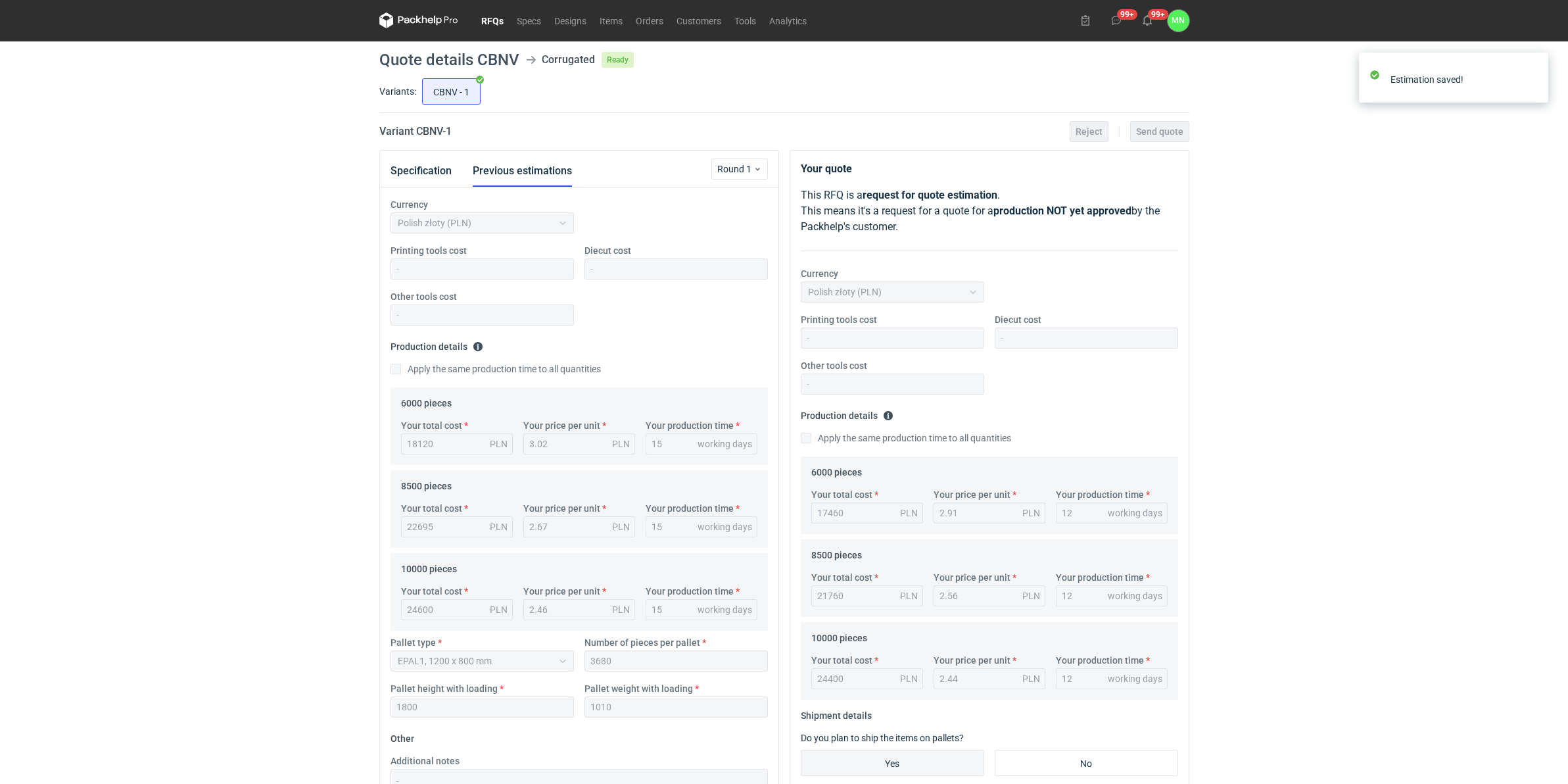
scroll to position [0, 0]
click at [495, 23] on link "RFQs" at bounding box center [492, 20] width 36 height 16
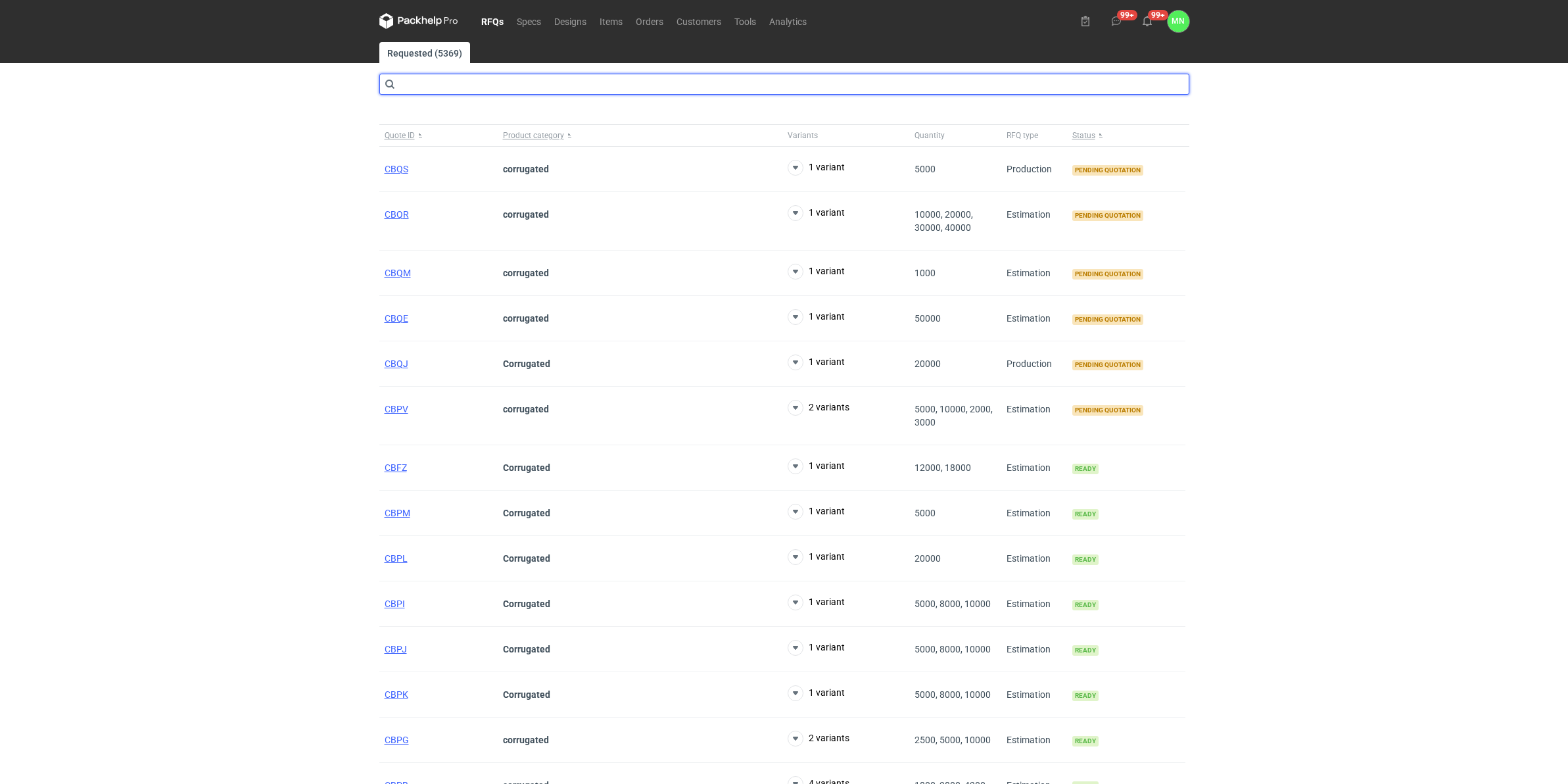
click at [478, 86] on input "text" at bounding box center [784, 84] width 810 height 21
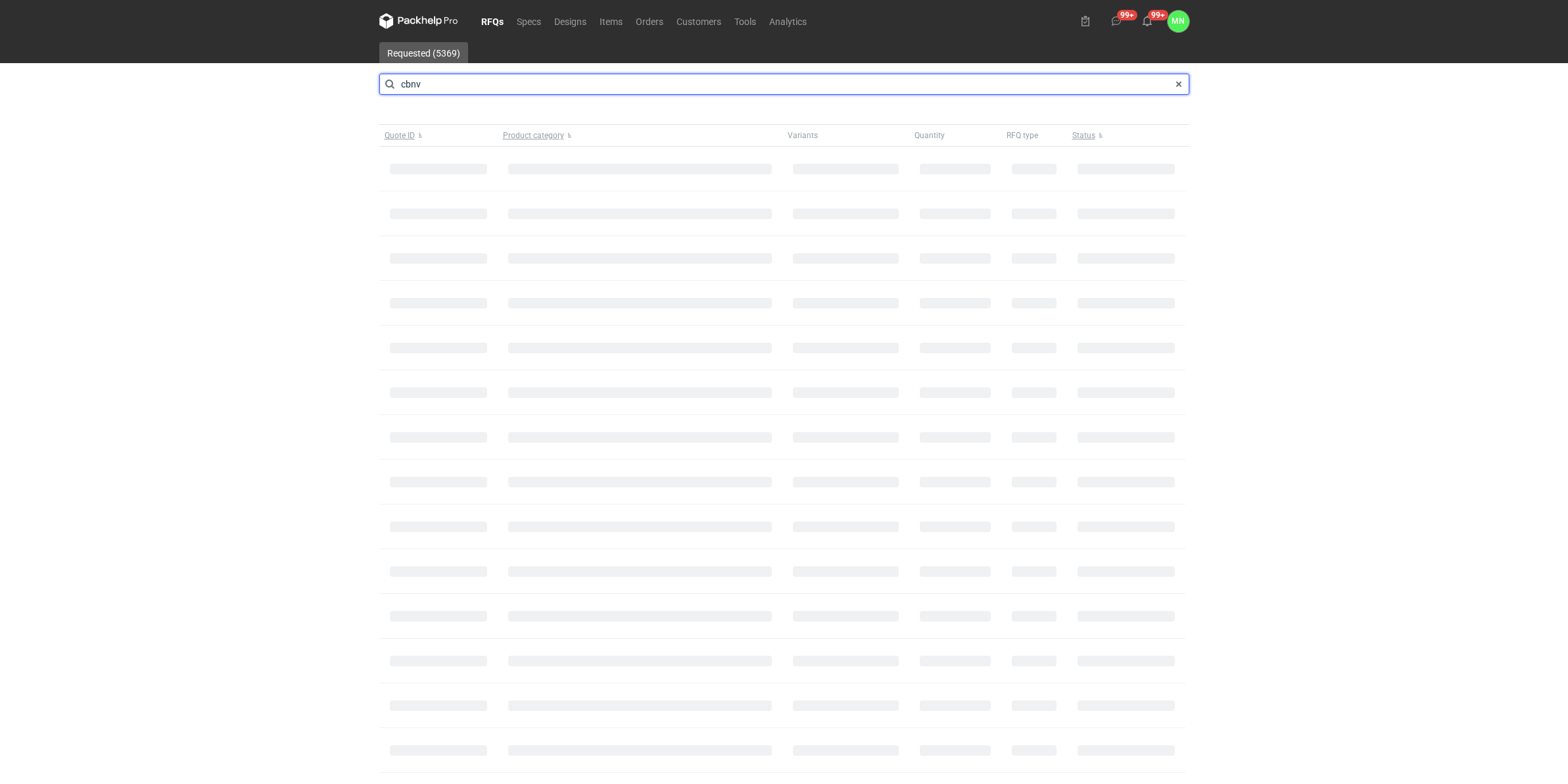
type input "cbnv"
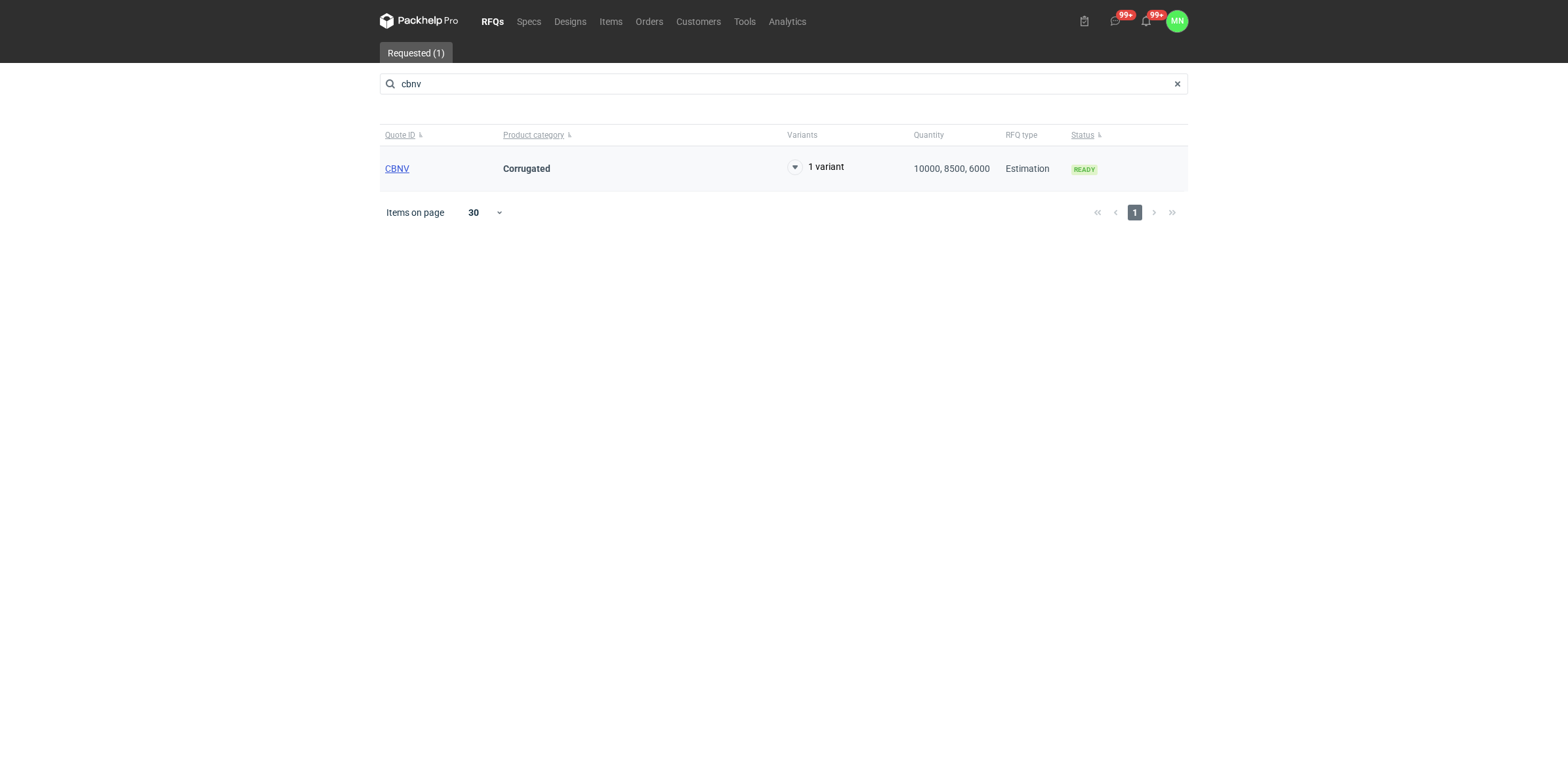
click at [401, 170] on span "CBNV" at bounding box center [397, 169] width 25 height 10
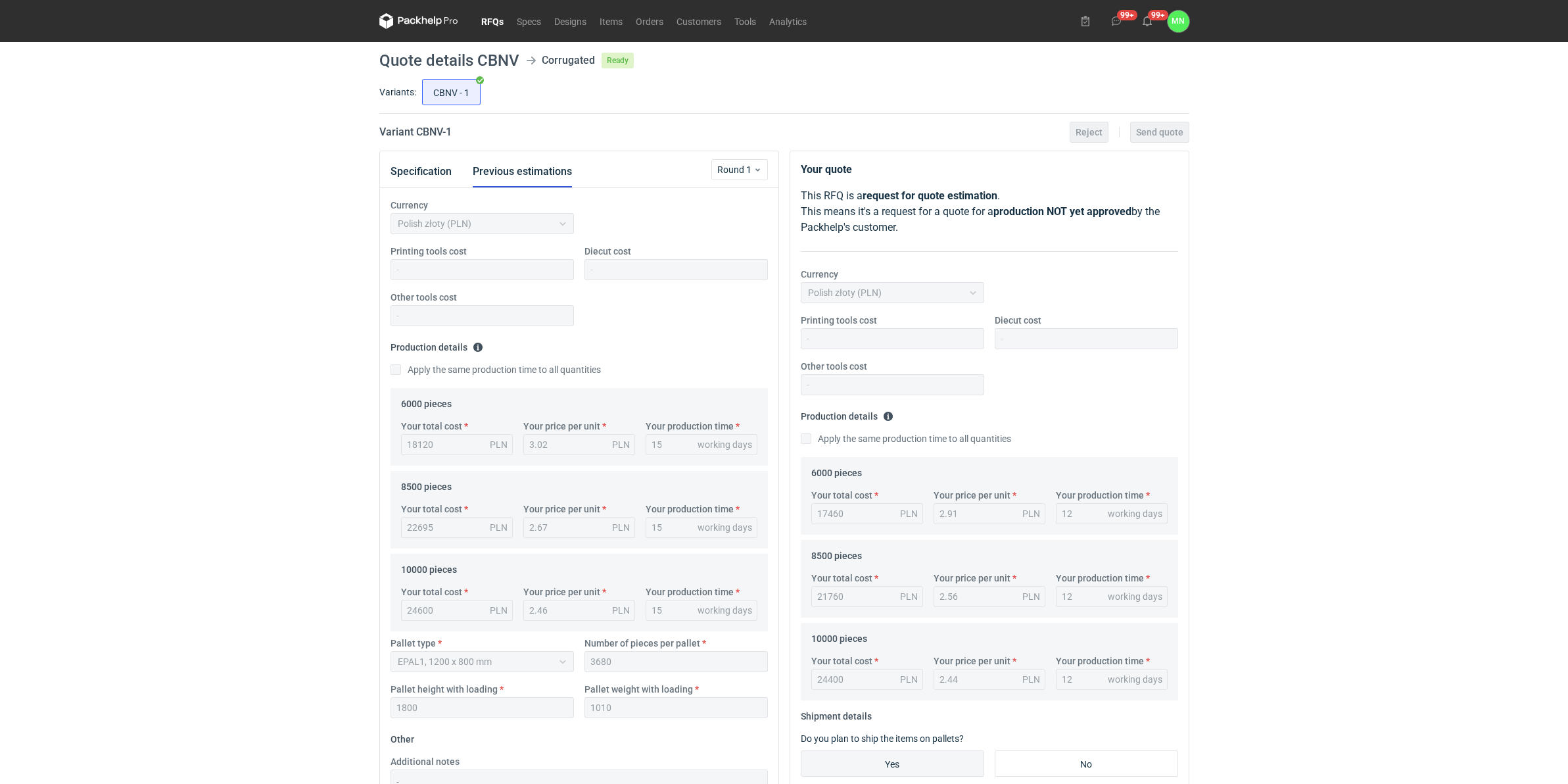
click at [422, 188] on div "Currency Polish złoty (PLN) Printing tools cost Diecut cost Other tools cost Pr…" at bounding box center [579, 537] width 399 height 700
click at [421, 176] on button "Specification" at bounding box center [421, 171] width 61 height 31
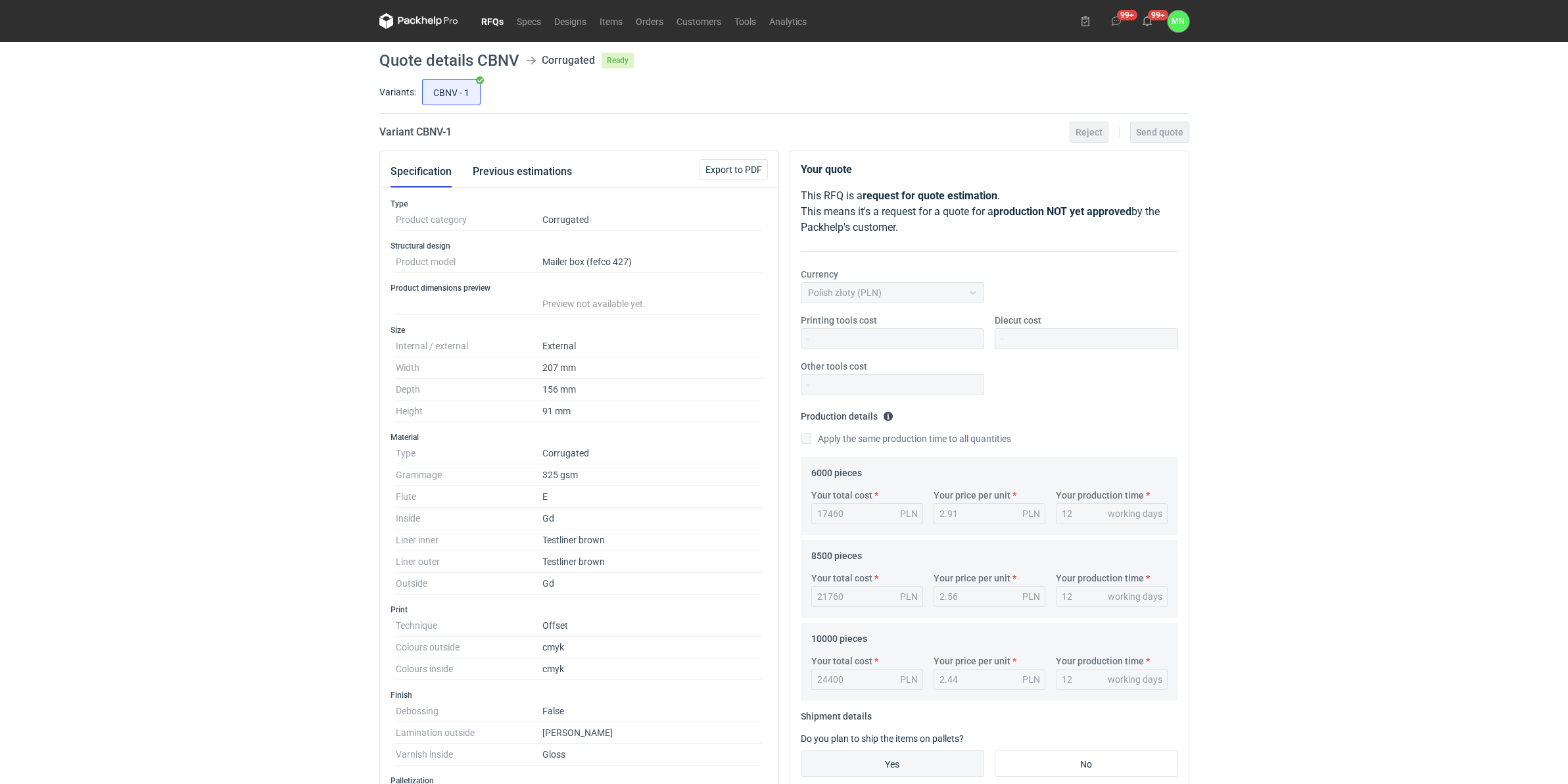
click at [433, 132] on h2 "Variant CBNV - 1" at bounding box center [415, 132] width 72 height 16
copy h2 "CBNV"
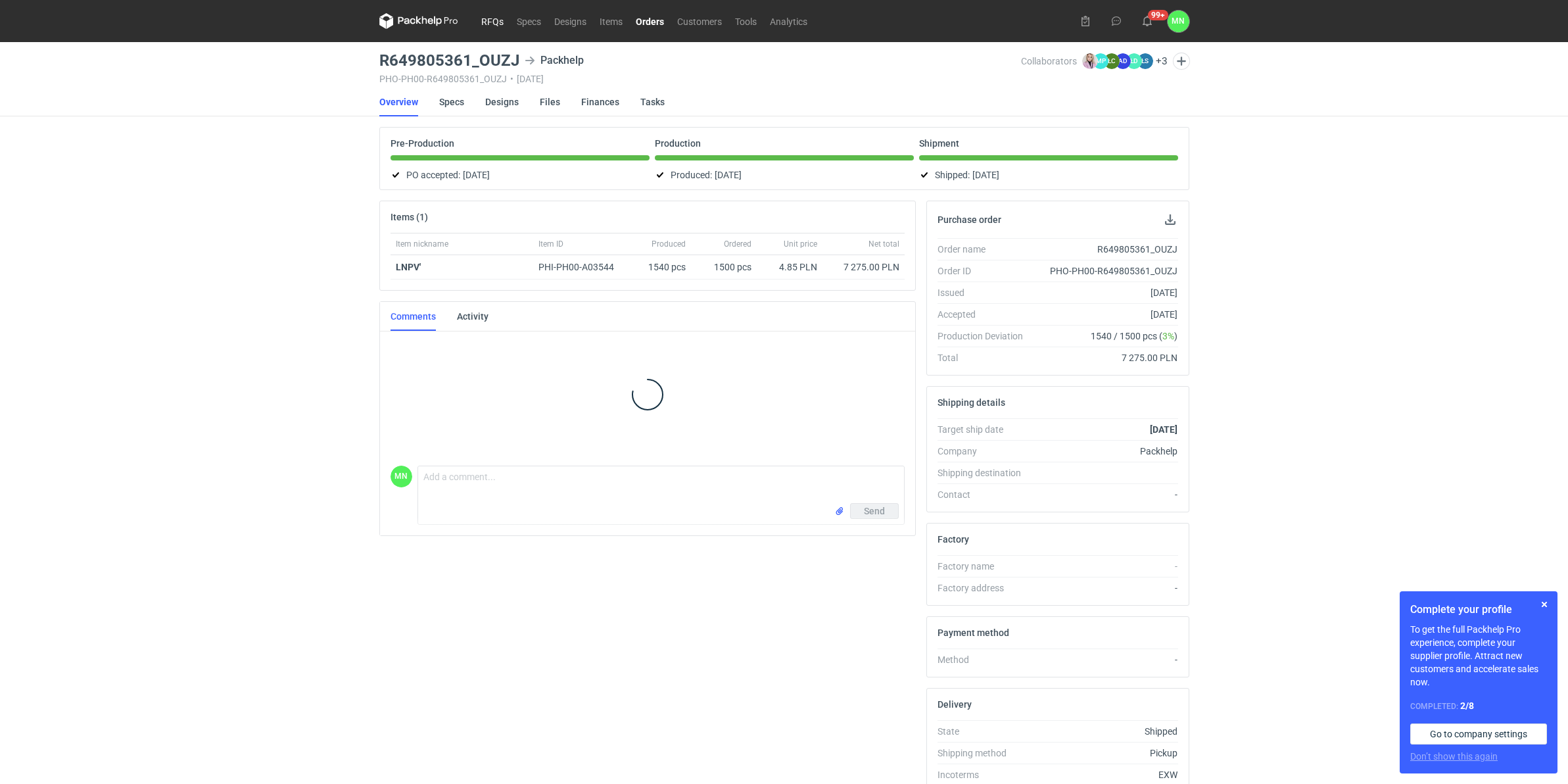
click at [498, 20] on link "RFQs" at bounding box center [492, 20] width 36 height 16
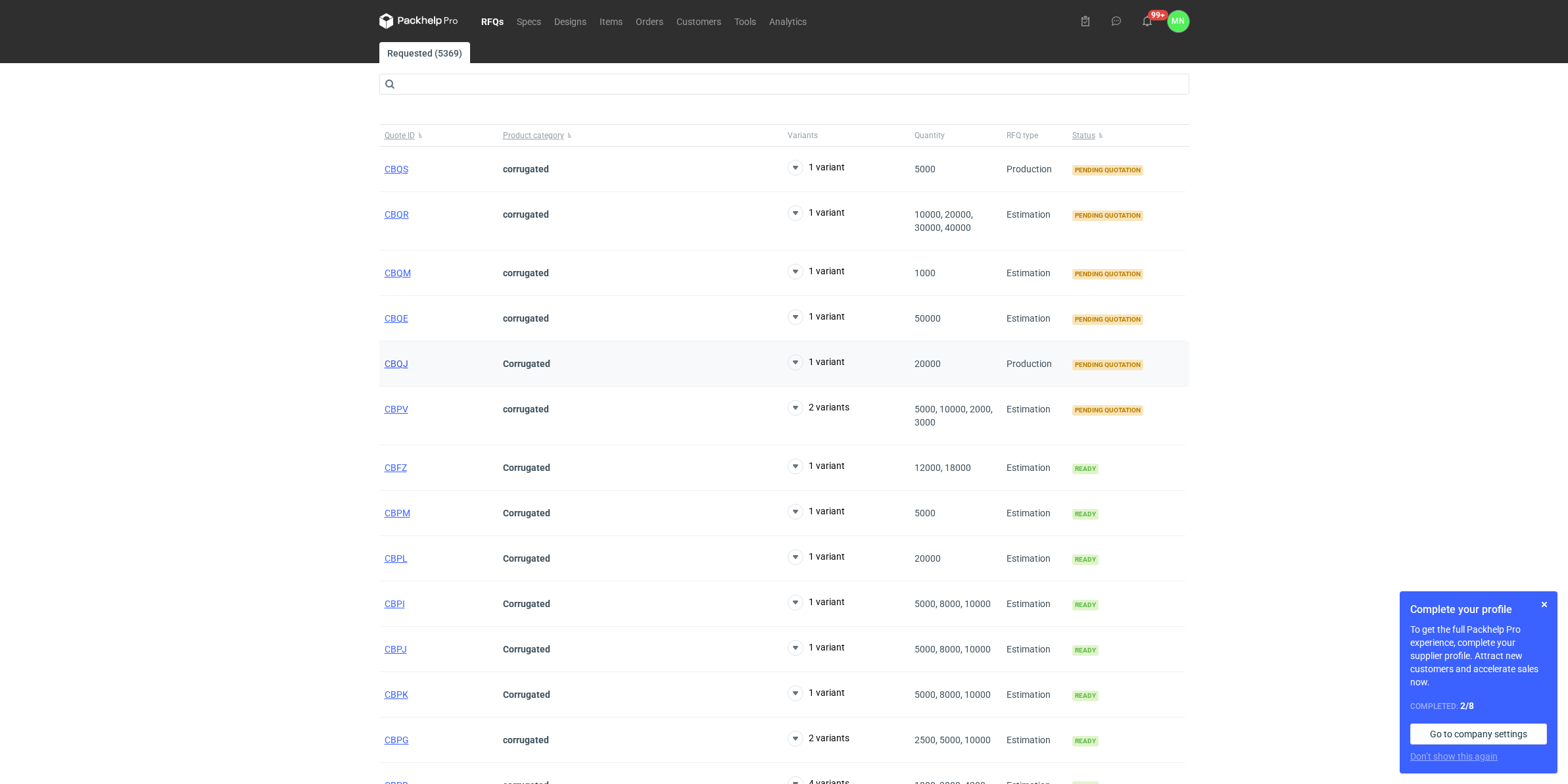
click at [402, 363] on span "CBQJ" at bounding box center [396, 364] width 24 height 10
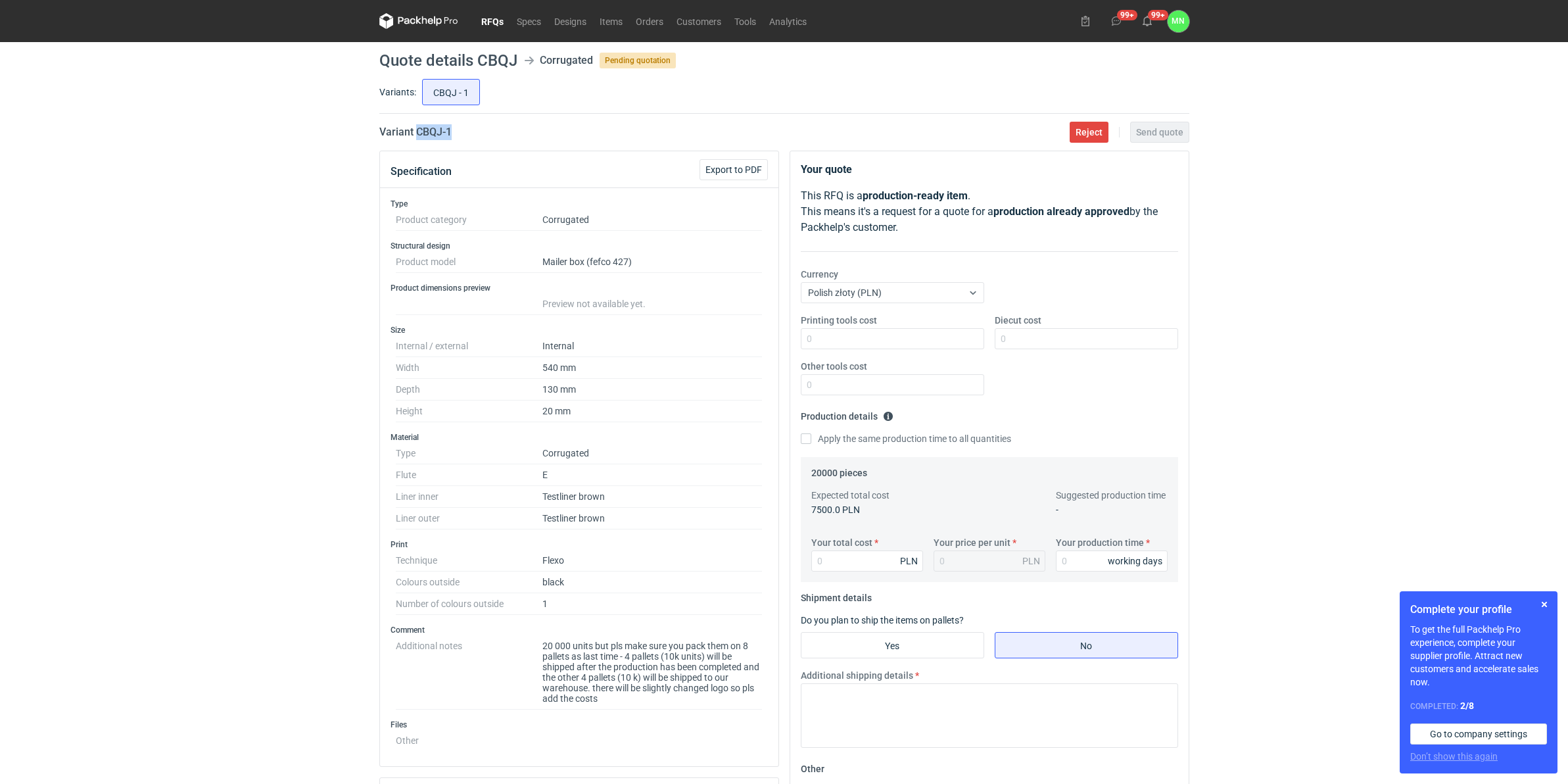
drag, startPoint x: 474, startPoint y: 137, endPoint x: 417, endPoint y: 135, distance: 57.0
click at [417, 135] on div "Variant CBQJ - 1 Reject Send quote" at bounding box center [784, 132] width 810 height 16
copy h2 "CBQJ - 1"
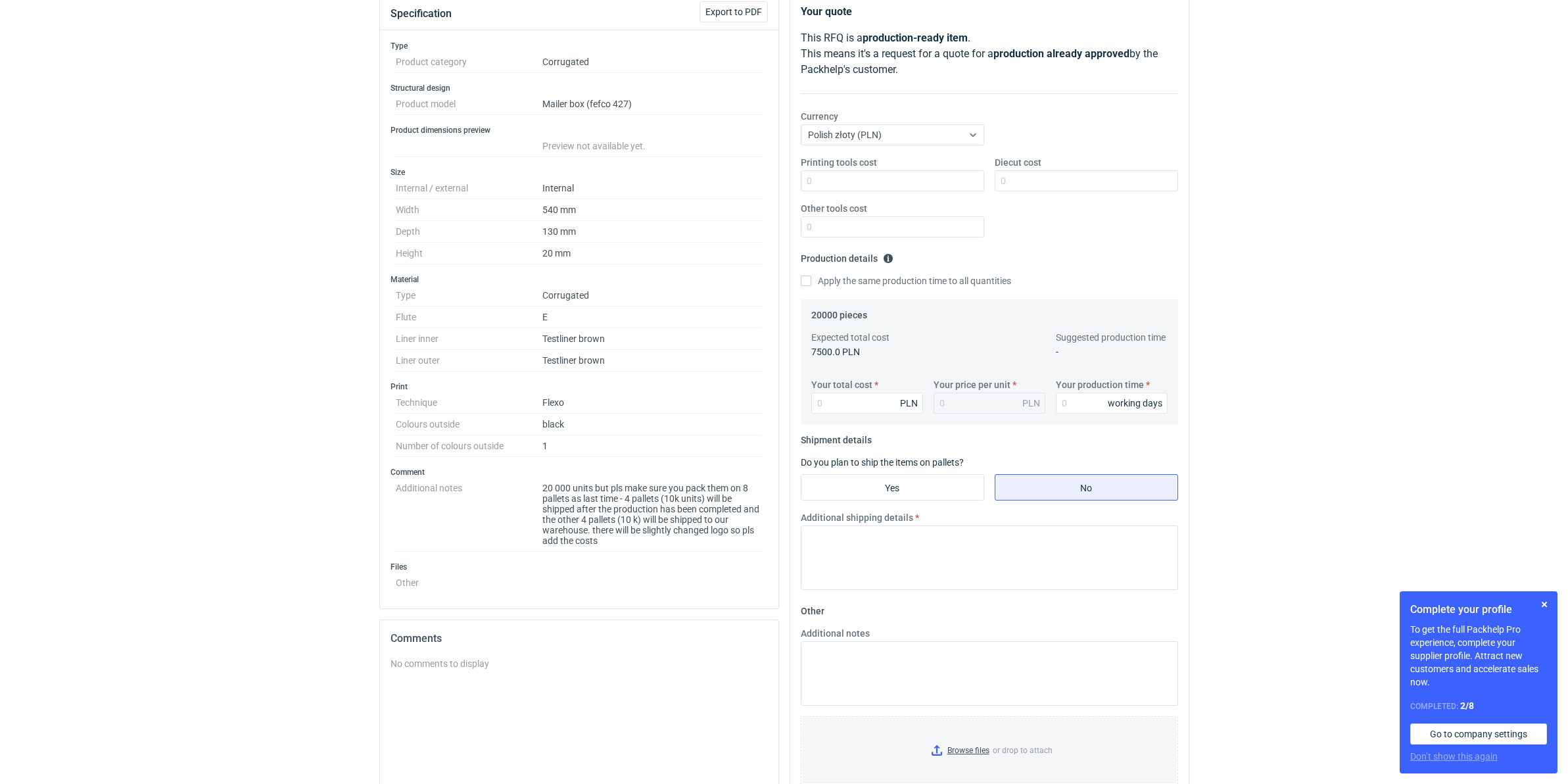
scroll to position [164, 0]
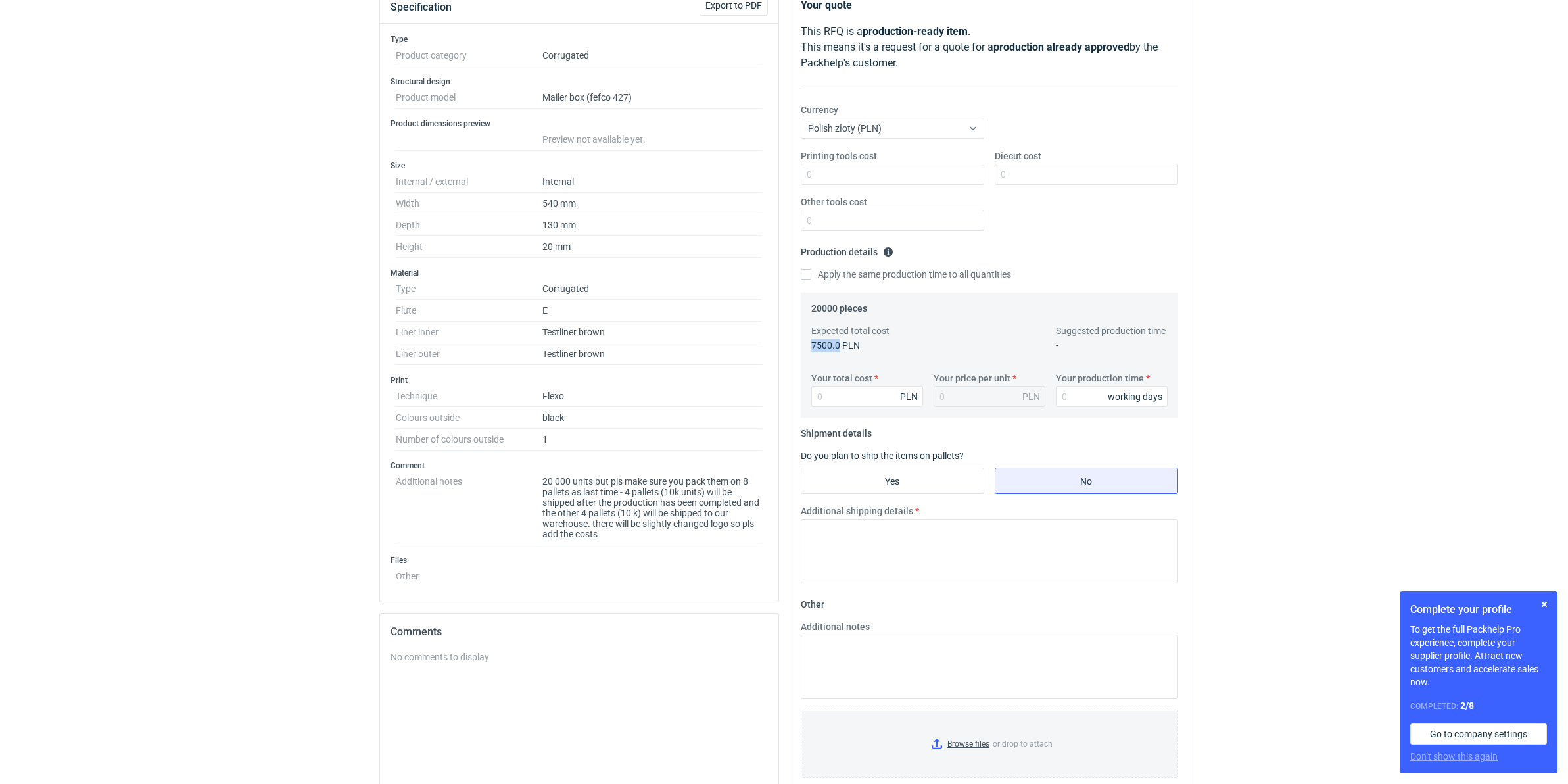
drag, startPoint x: 838, startPoint y: 352, endPoint x: 786, endPoint y: 349, distance: 52.1
click at [786, 349] on div "Your quote This RFQ is a production-ready item . This means it's a request for …" at bounding box center [989, 457] width 410 height 942
click at [1027, 185] on div "Printing tools cost Diecut cost Other tools cost" at bounding box center [989, 196] width 388 height 92
click at [1027, 185] on input "Diecut cost" at bounding box center [1086, 174] width 184 height 21
type input "1820"
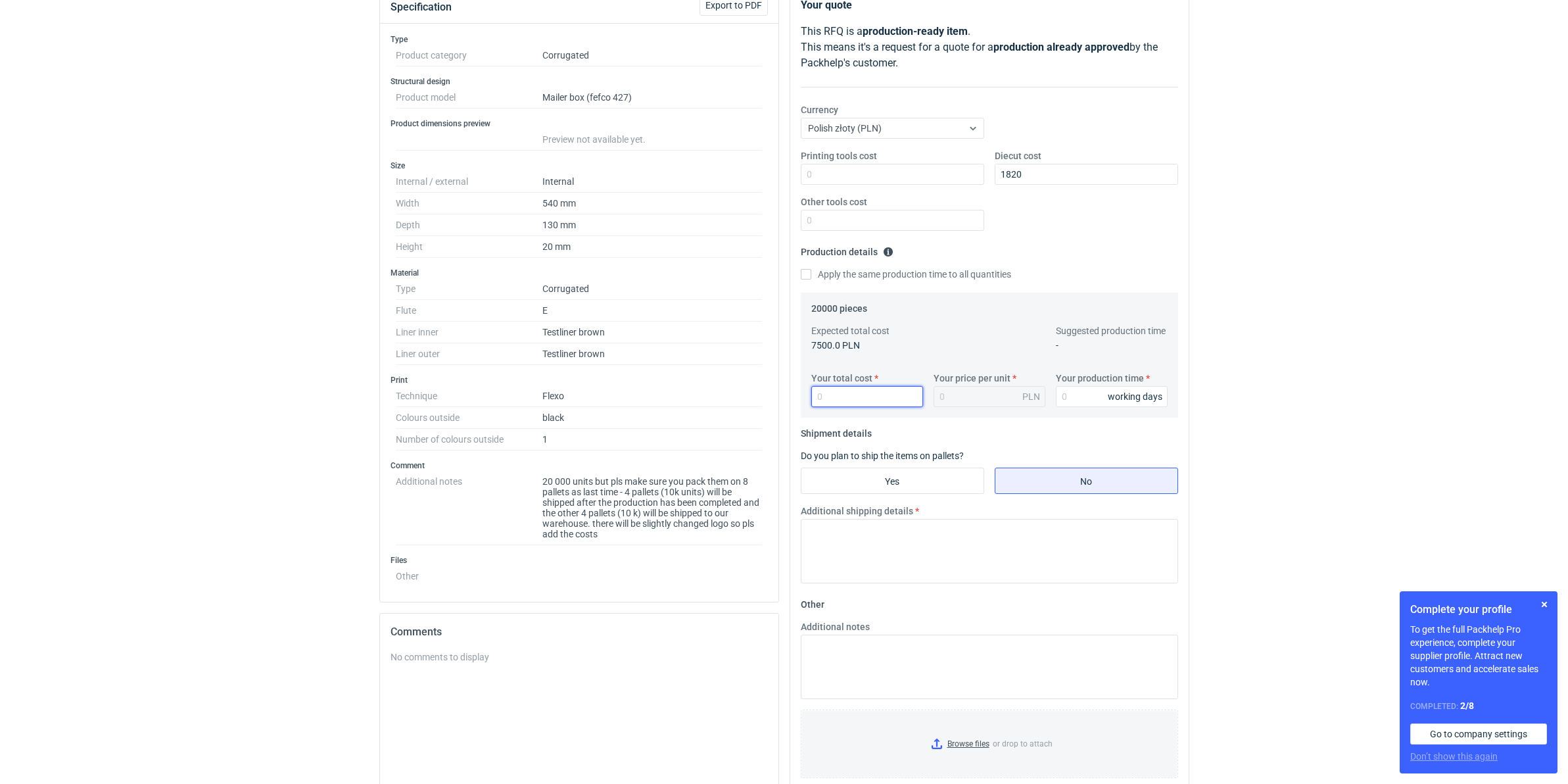
click at [869, 386] on input "Your total cost" at bounding box center [866, 396] width 111 height 21
type input "10000"
type input "0.5"
type input "10000"
click at [1080, 394] on input "Your production time" at bounding box center [1111, 396] width 111 height 21
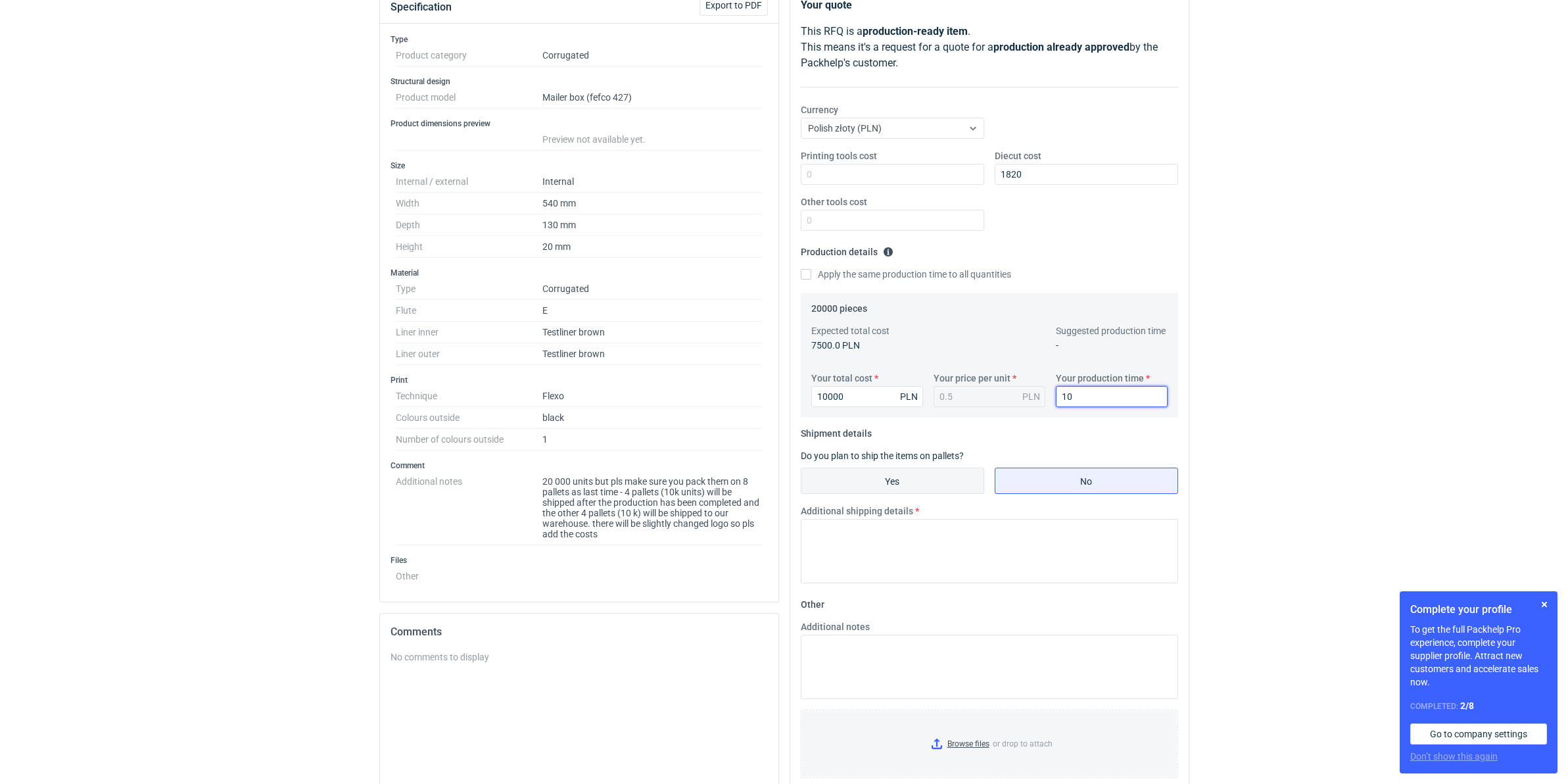
type input "10"
click at [914, 480] on input "Yes" at bounding box center [892, 480] width 182 height 25
radio input "true"
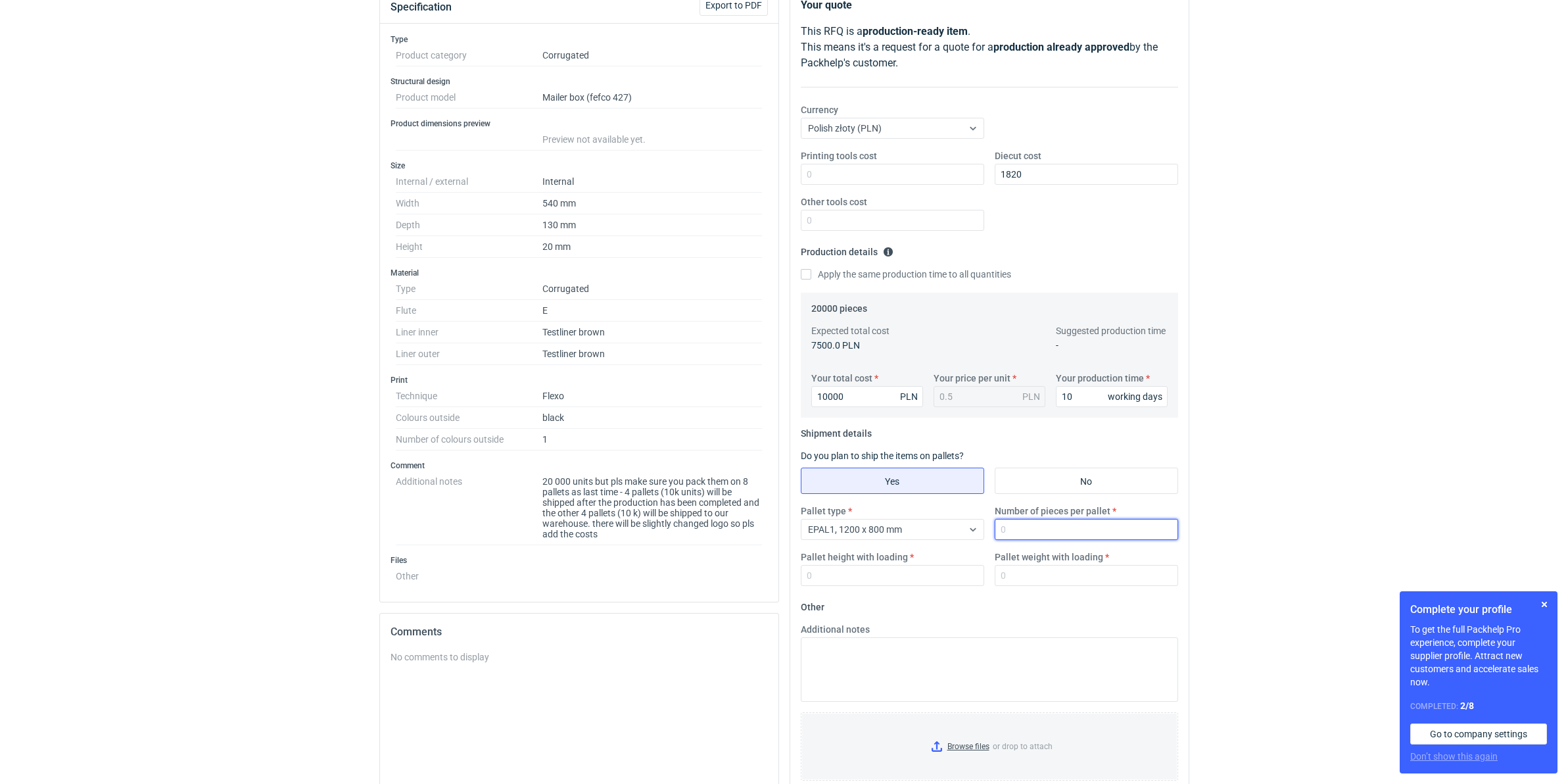
click at [1039, 520] on input "Number of pieces per pallet" at bounding box center [1086, 529] width 184 height 21
type input "2475"
type input "1800"
drag, startPoint x: 1468, startPoint y: 228, endPoint x: 1212, endPoint y: 277, distance: 260.6
click at [1467, 228] on div "RFQs Specs Designs Items Orders Customers Tools Analytics 99+ 99+ MN [PERSON_NA…" at bounding box center [784, 228] width 1568 height 784
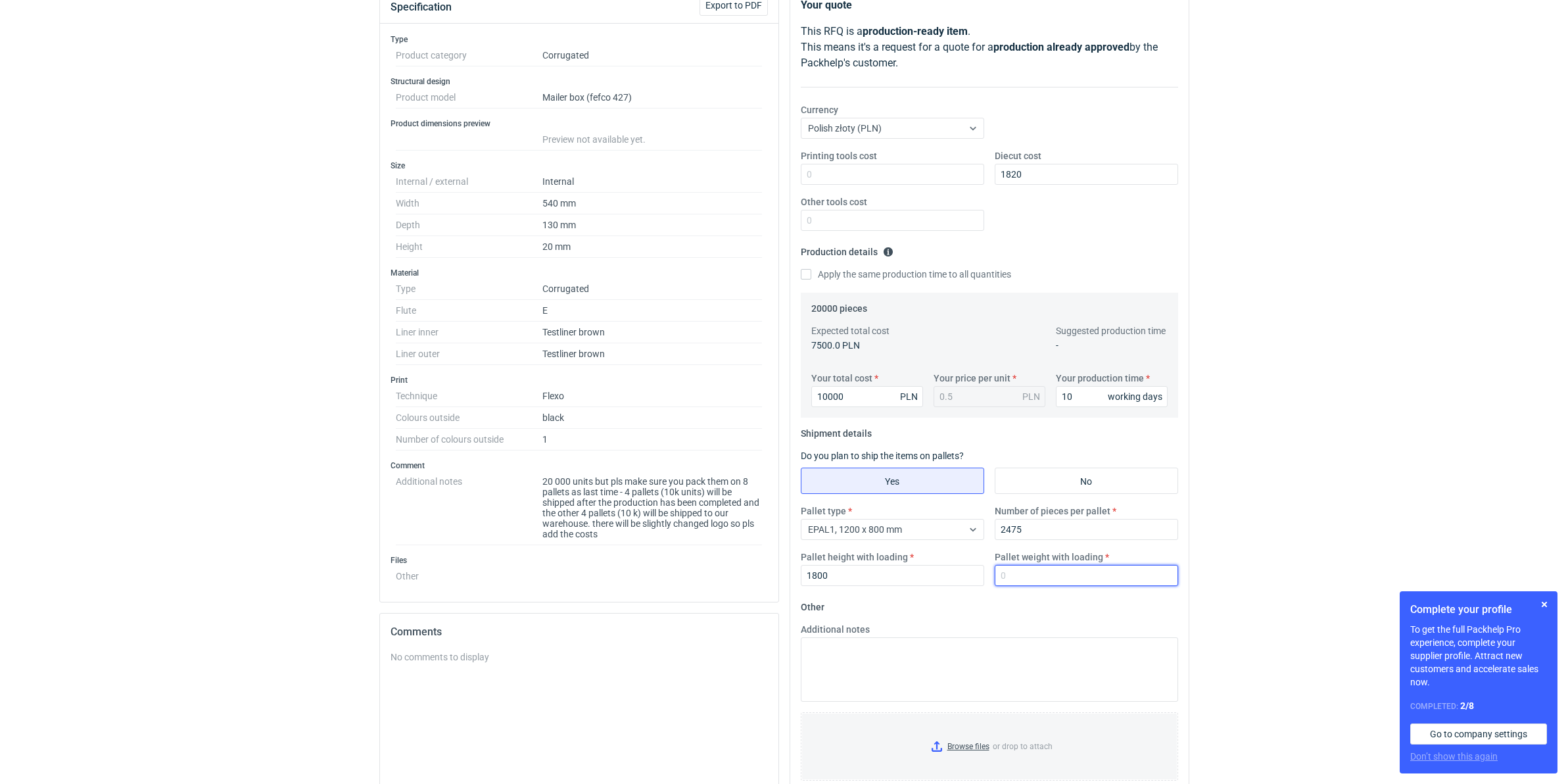
click at [1062, 580] on input "Pallet weight with loading" at bounding box center [1086, 575] width 184 height 21
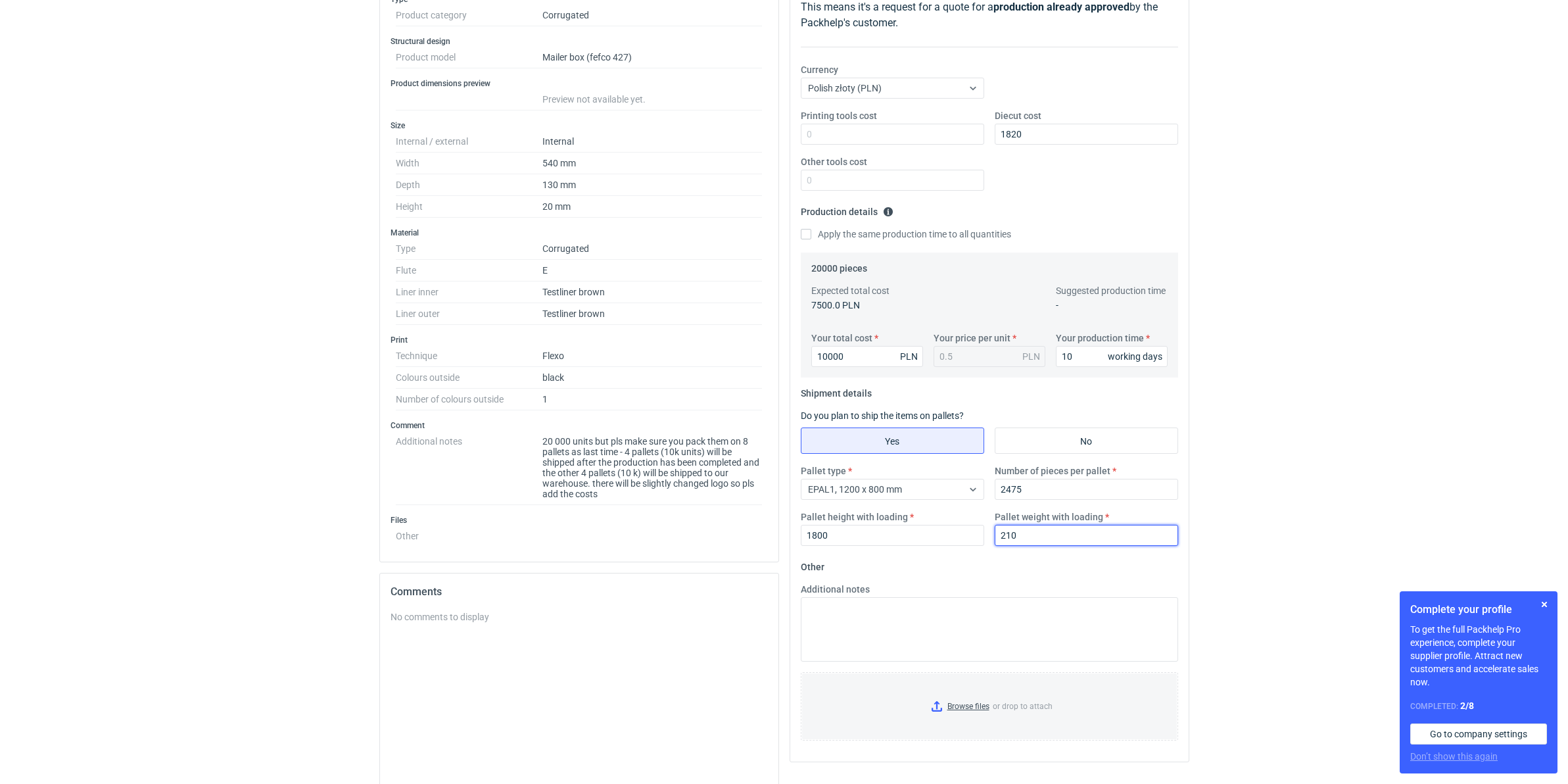
scroll to position [311, 0]
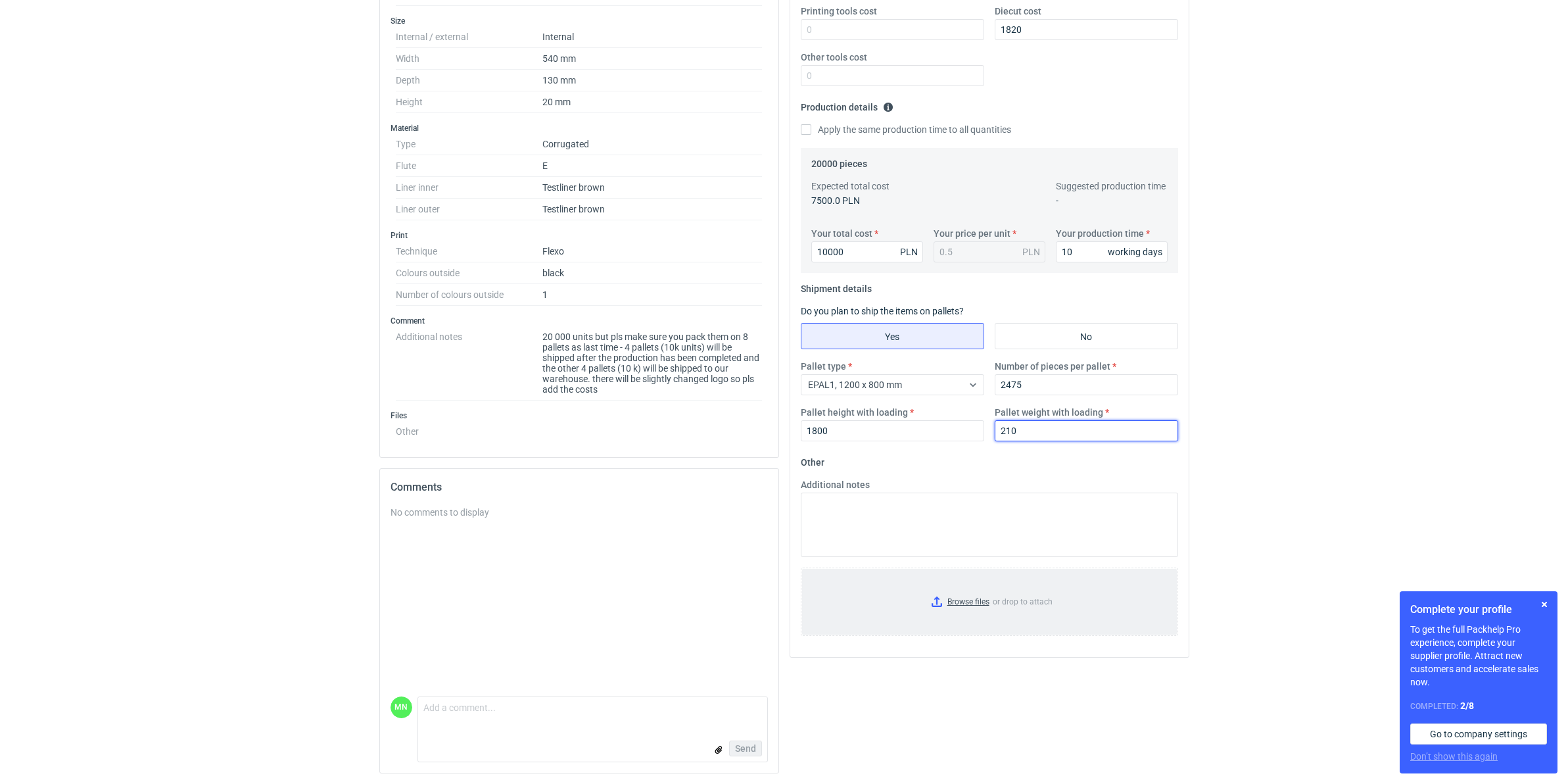
type input "210"
click at [955, 605] on input "Browse files or drop to attach" at bounding box center [989, 601] width 375 height 65
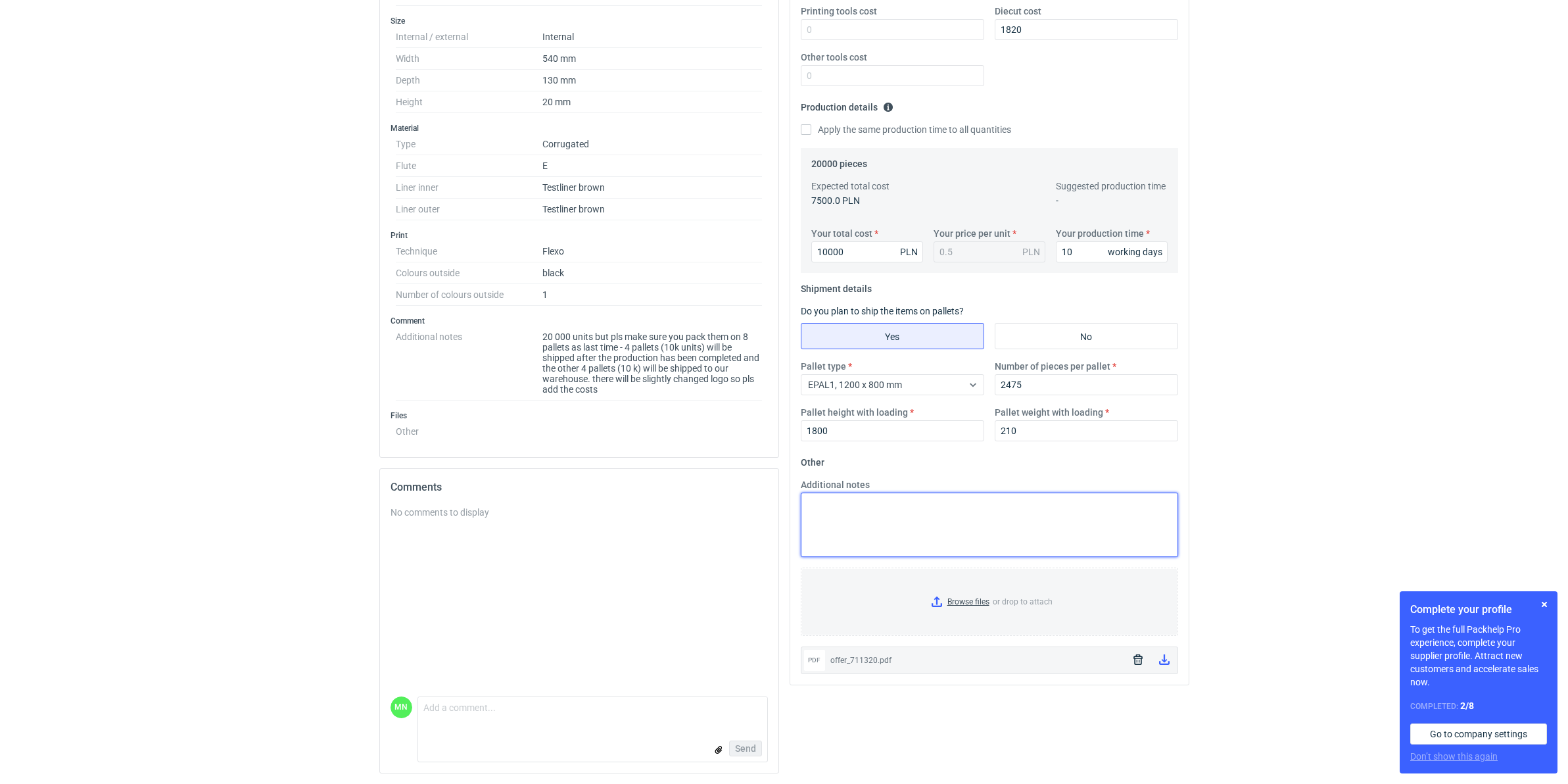
click at [1042, 520] on textarea "Additional notes" at bounding box center [989, 525] width 377 height 65
click at [999, 505] on textarea "opakowanie będzie ciężkie do składania, klapki mogą" at bounding box center [989, 525] width 377 height 65
click at [1162, 502] on textarea "opakowanie będzie ciężkie do składania, klapki, które wchodzą w zawinięcie mogą" at bounding box center [989, 525] width 377 height 65
drag, startPoint x: 875, startPoint y: 533, endPoint x: 771, endPoint y: 497, distance: 110.1
click at [771, 497] on div "Specification Export to PDF Type Product category Corrugated Structural design …" at bounding box center [784, 313] width 820 height 942
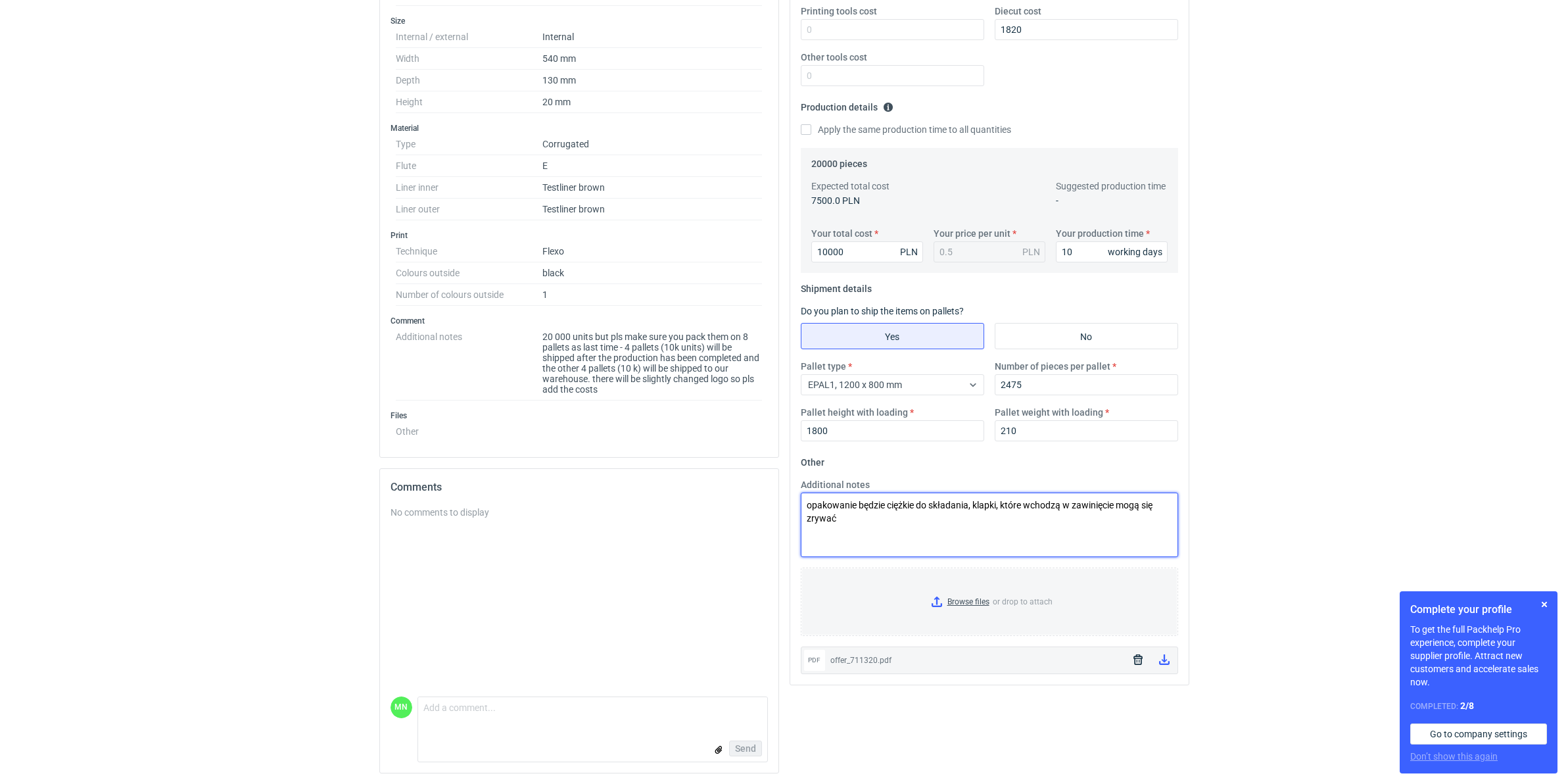
click at [892, 530] on textarea "opakowanie będzie ciężkie do składania, klapki, które wchodzą w zawinięcie mogą…" at bounding box center [989, 525] width 377 height 65
click at [1119, 502] on textarea "opakowanie będzie ciężkie do składania, klapki, które wchodzą w zawinięcie mogą…" at bounding box center [989, 525] width 377 height 65
drag, startPoint x: 1049, startPoint y: 535, endPoint x: 533, endPoint y: 497, distance: 517.4
click at [533, 497] on div "Specification Export to PDF Type Product category Corrugated Structural design …" at bounding box center [784, 313] width 820 height 942
type textarea "opakowanie będzie ciężkie do składania, klapki, które wchodzą w zawinięcie + no…"
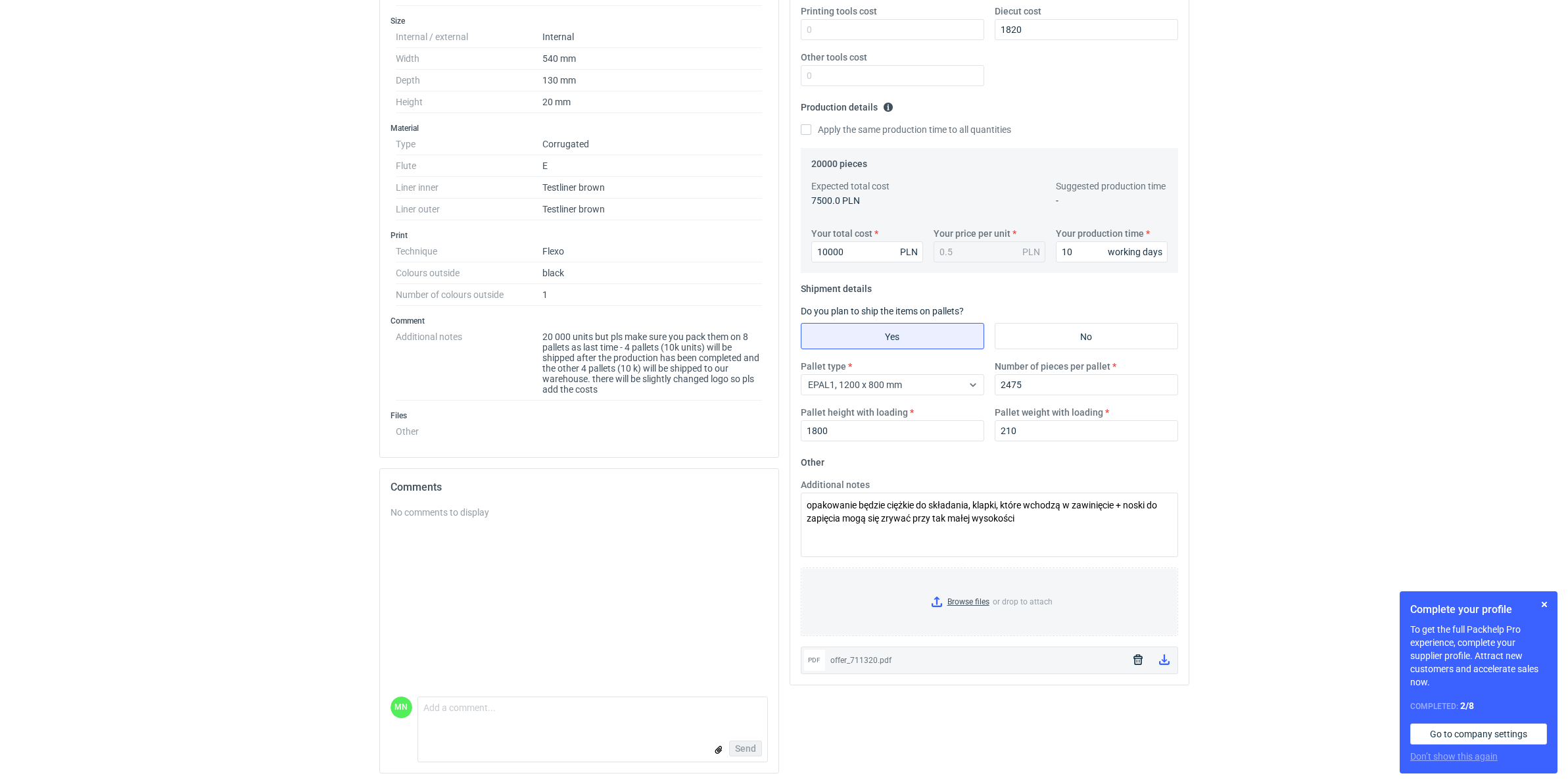
click at [1240, 433] on div "RFQs Specs Designs Items Orders Customers Tools Analytics 99+ 99+ MN [PERSON_NA…" at bounding box center [784, 82] width 1568 height 784
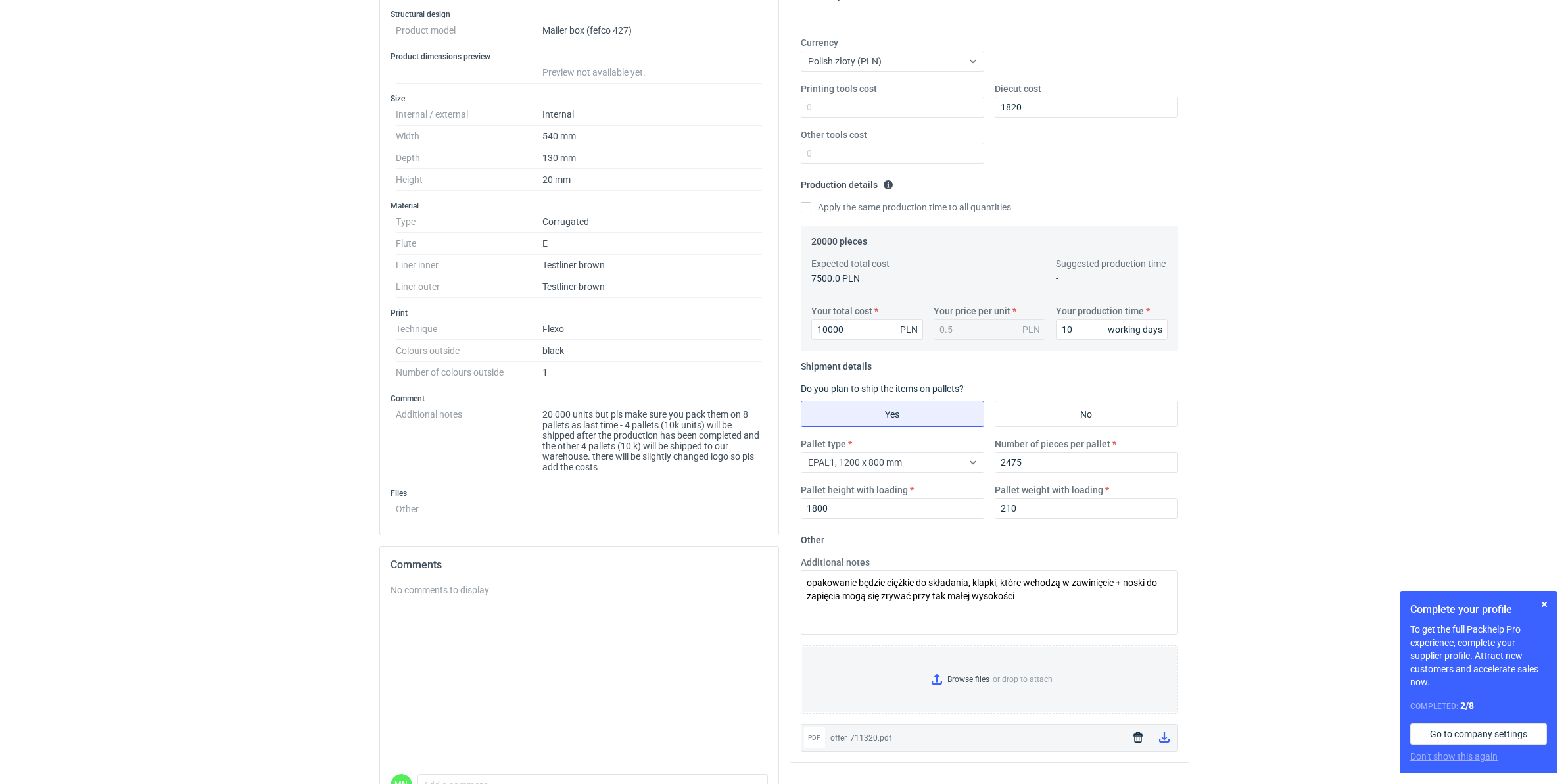
scroll to position [0, 0]
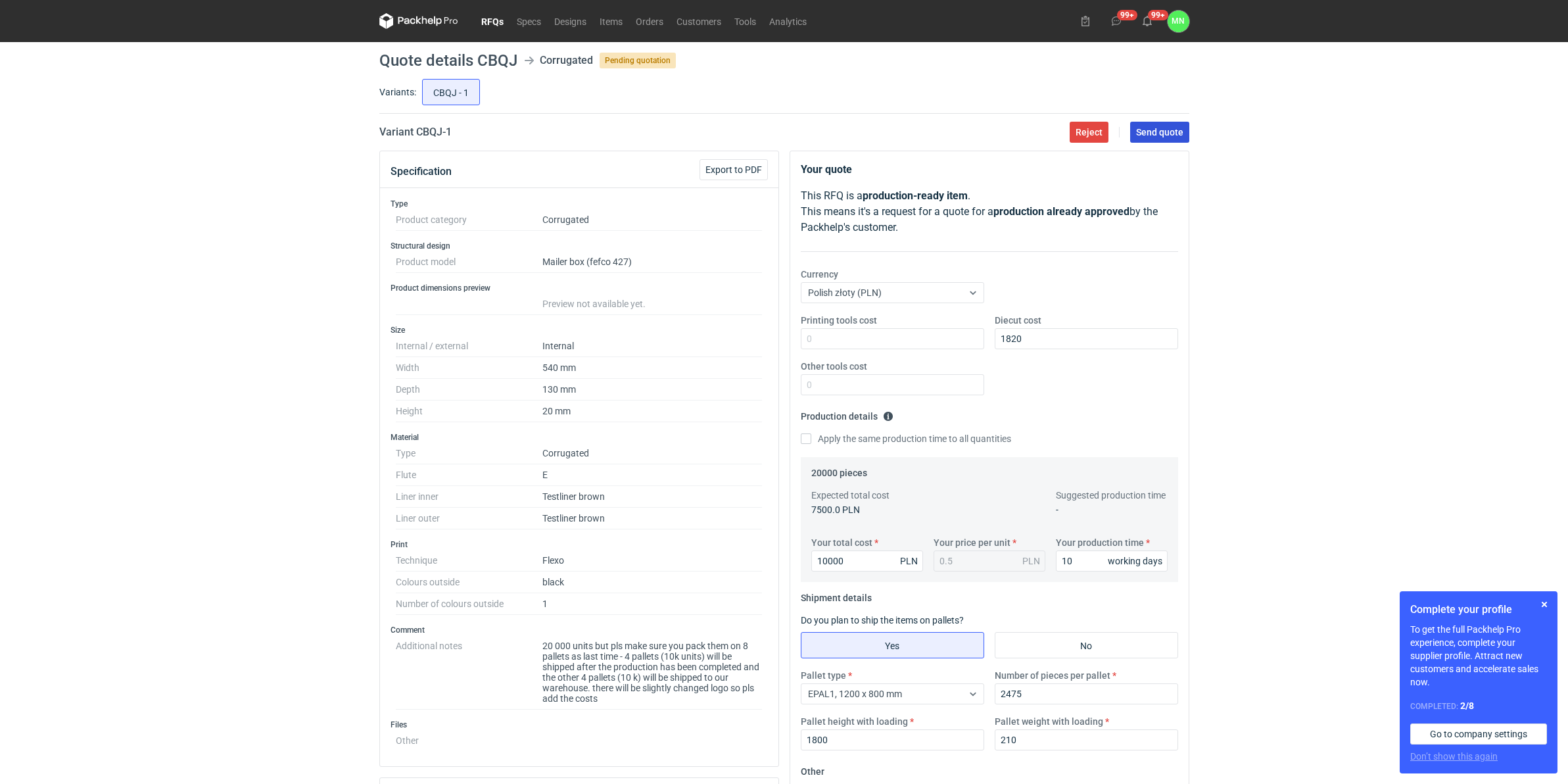
click at [1164, 129] on span "Send quote" at bounding box center [1160, 132] width 48 height 9
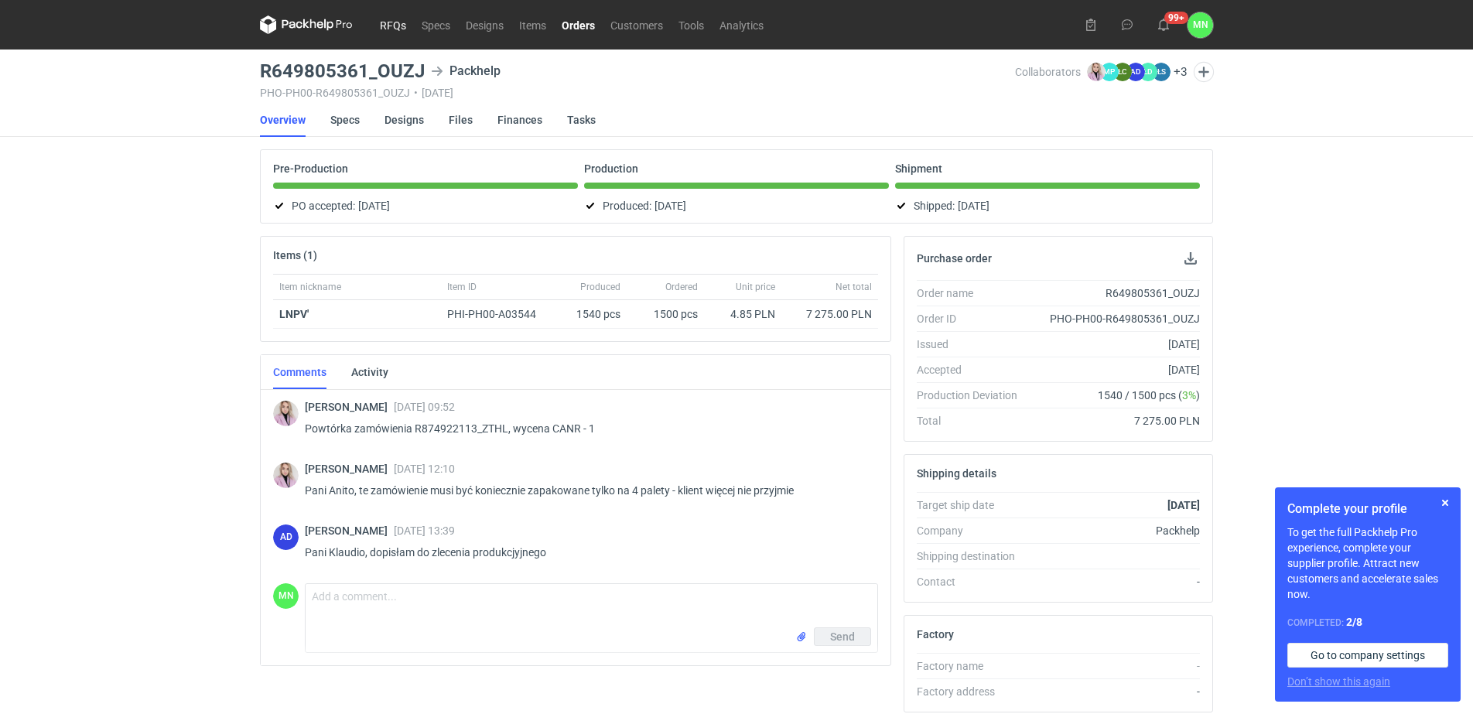
click at [389, 29] on link "RFQs" at bounding box center [393, 24] width 42 height 19
